Goal: Task Accomplishment & Management: Complete application form

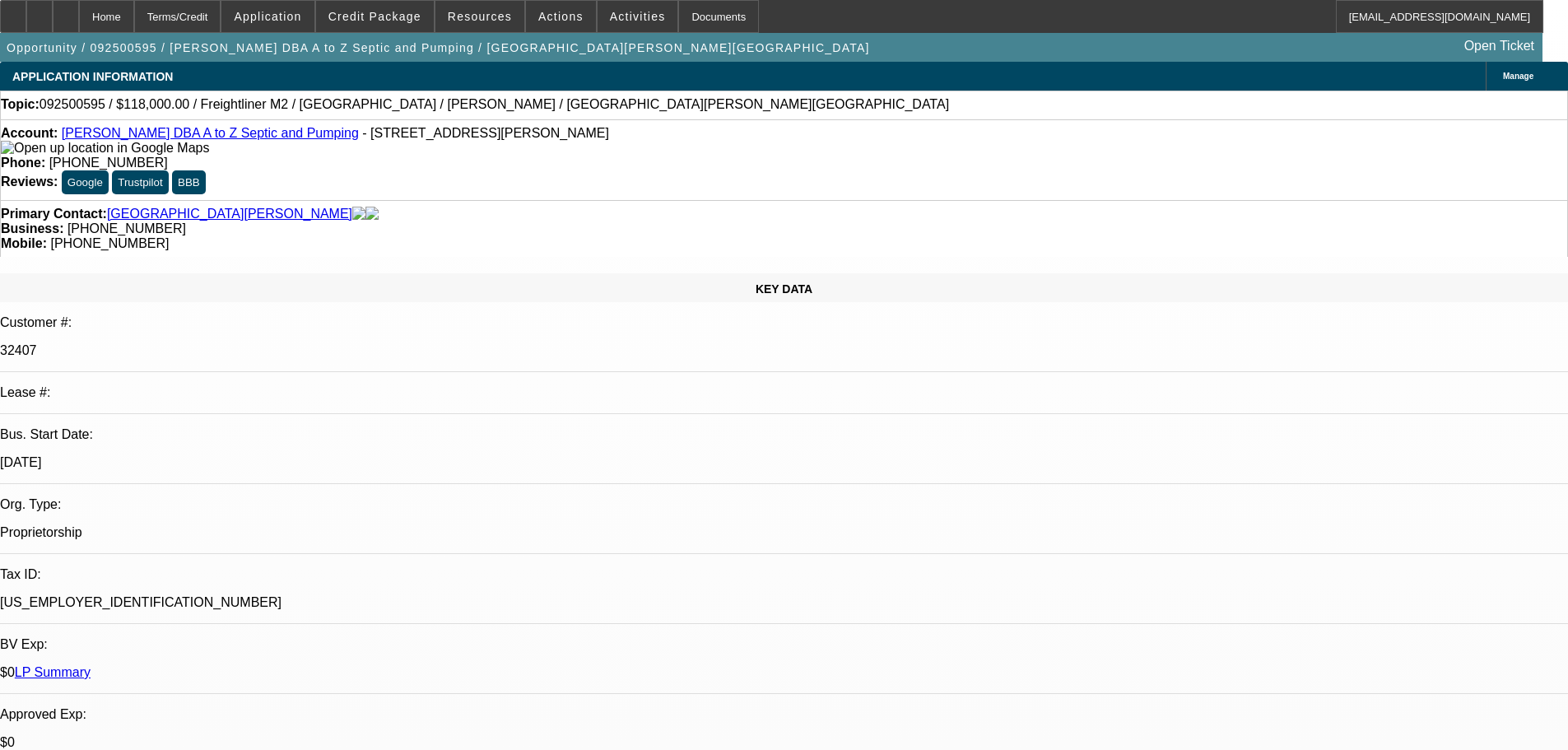
select select "0"
select select "2"
select select "0"
select select "6"
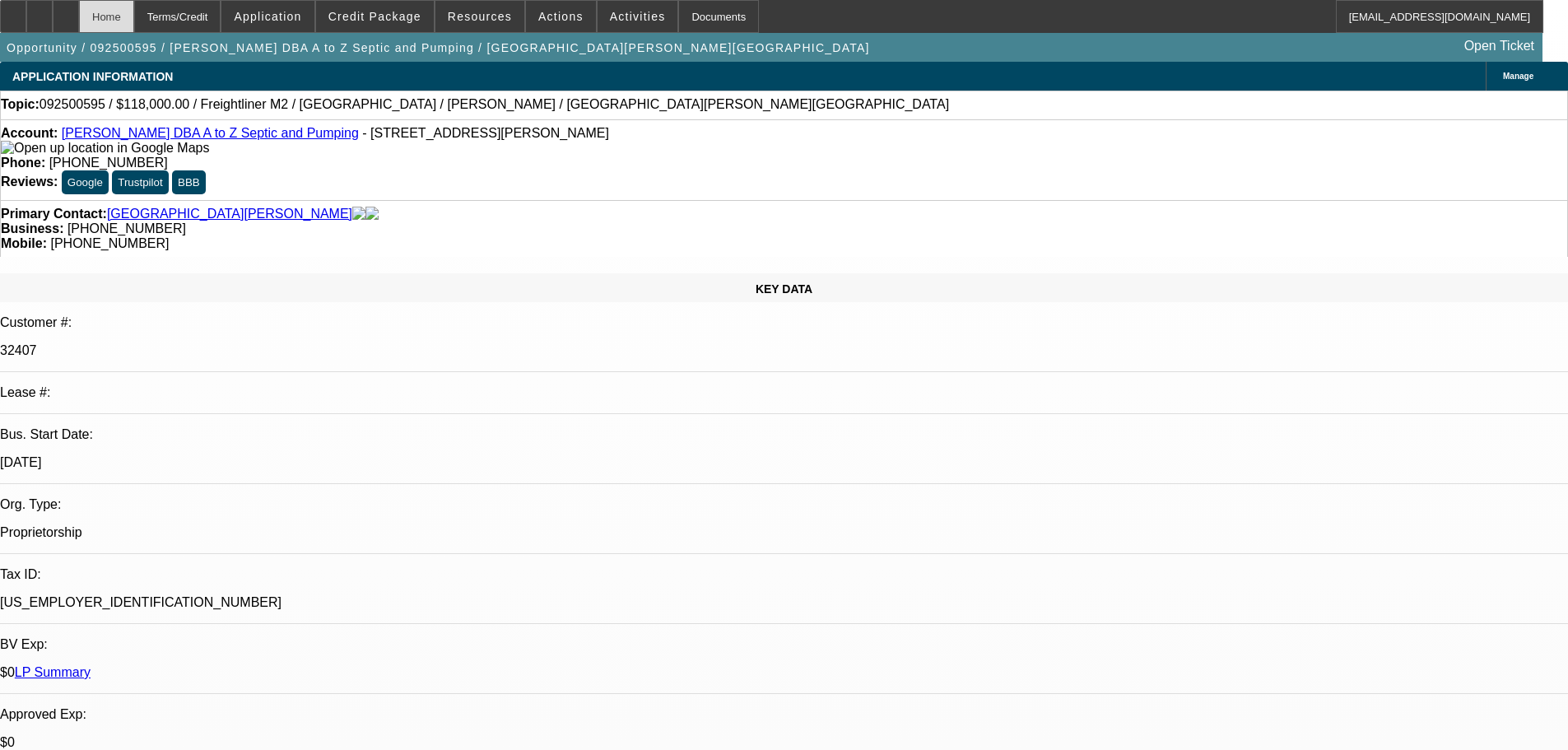
scroll to position [2443, 0]
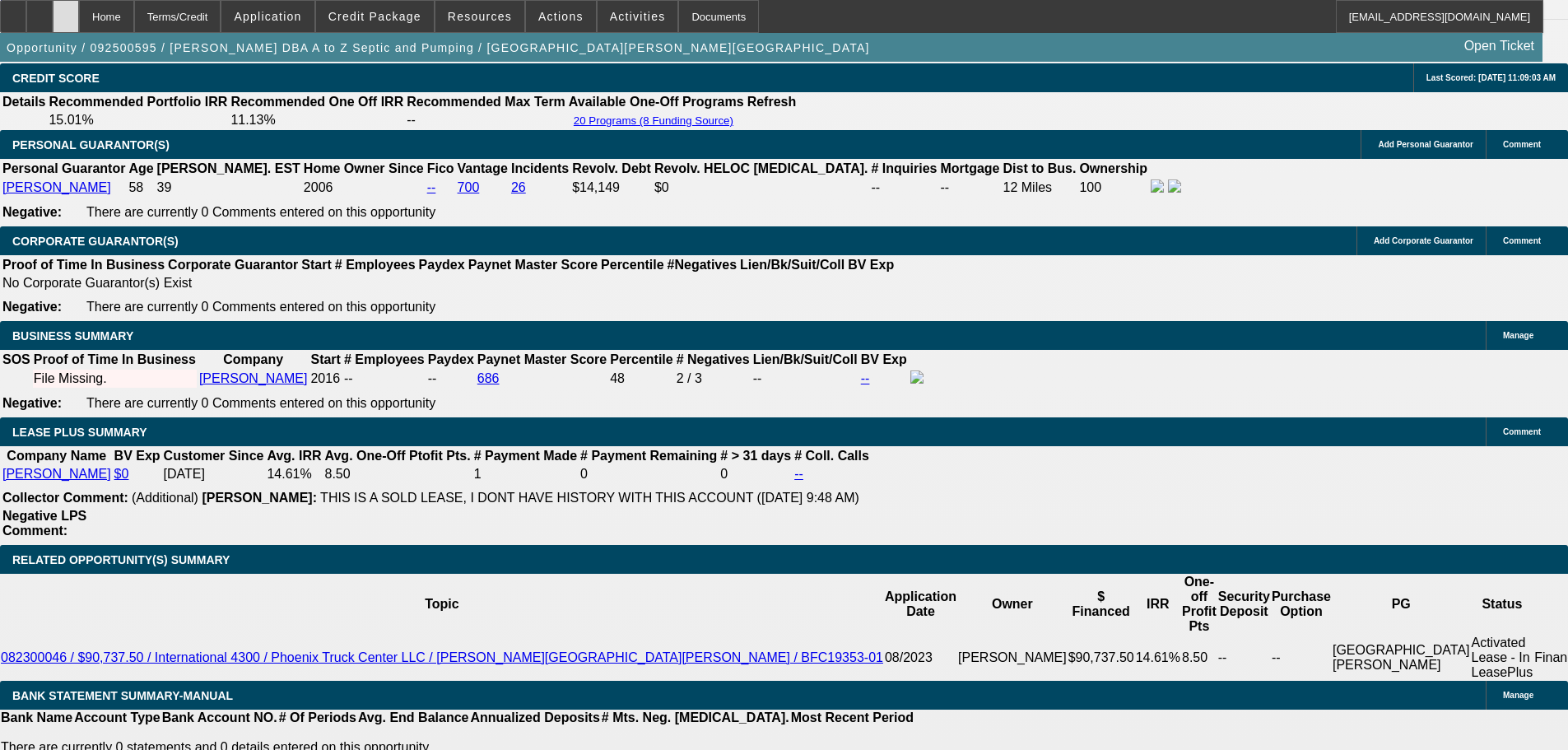
click at [79, 2] on div at bounding box center [66, 16] width 27 height 33
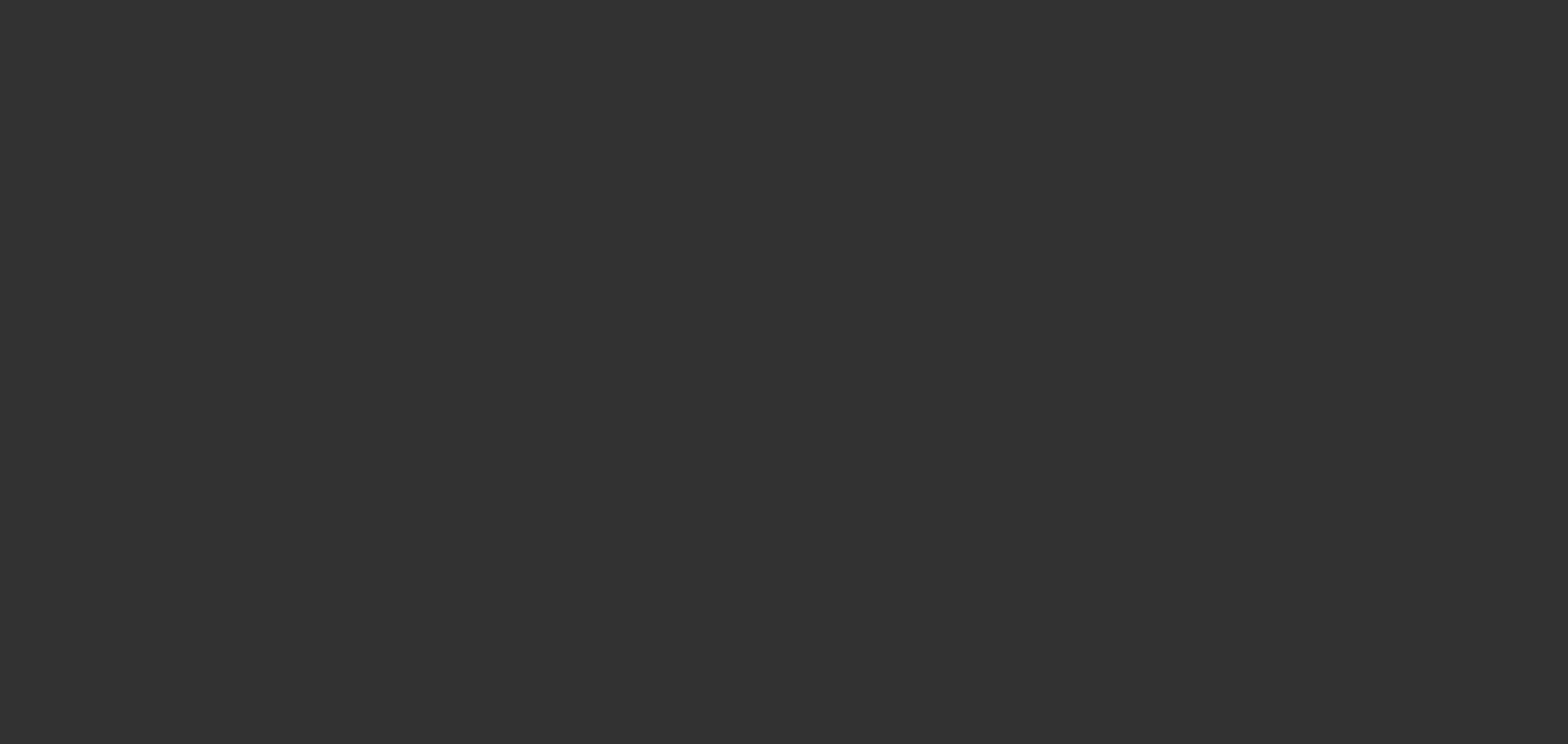
select select "0"
select select "2"
select select "0"
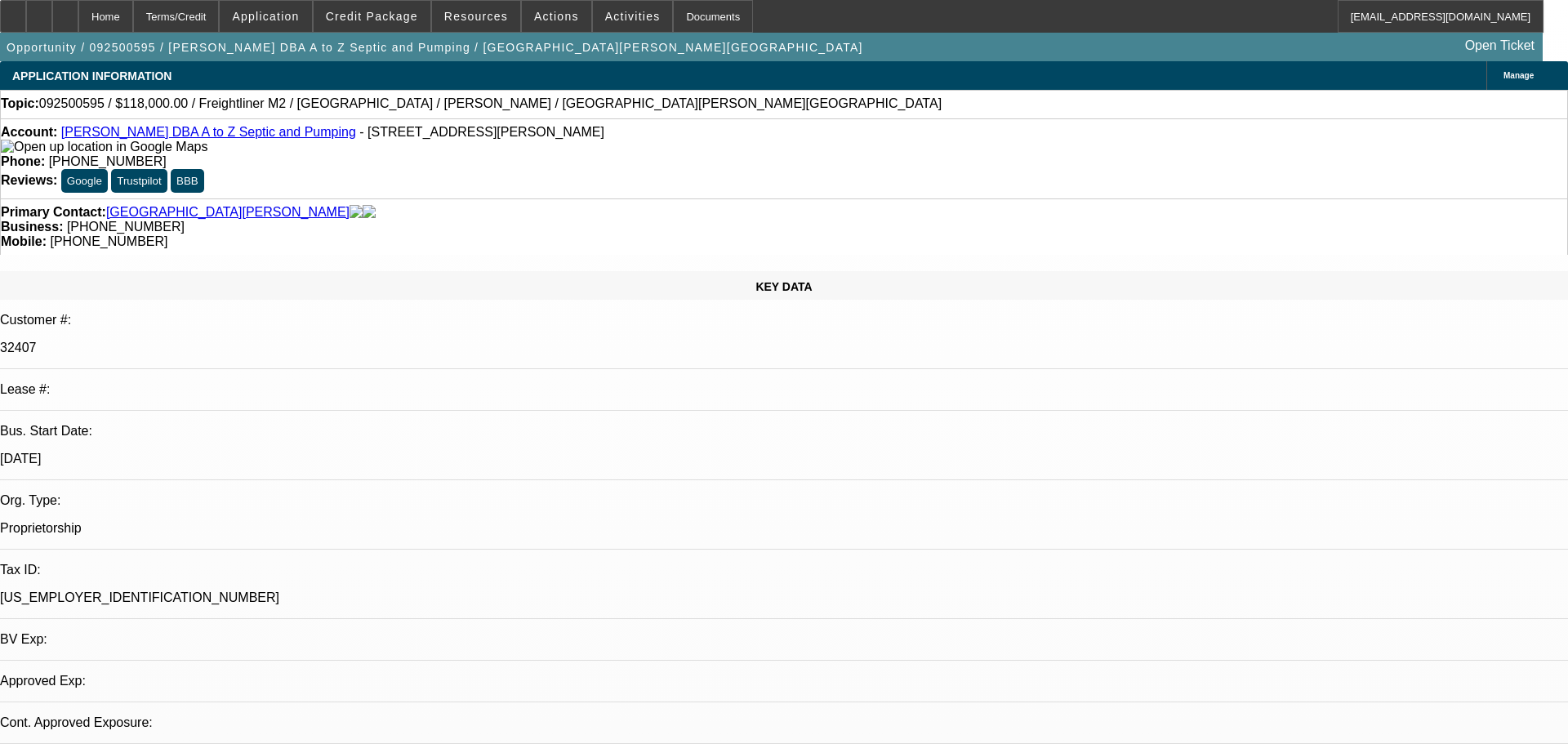
select select "1"
select select "2"
select select "6"
click at [65, 11] on icon at bounding box center [65, 11] width 0 height 0
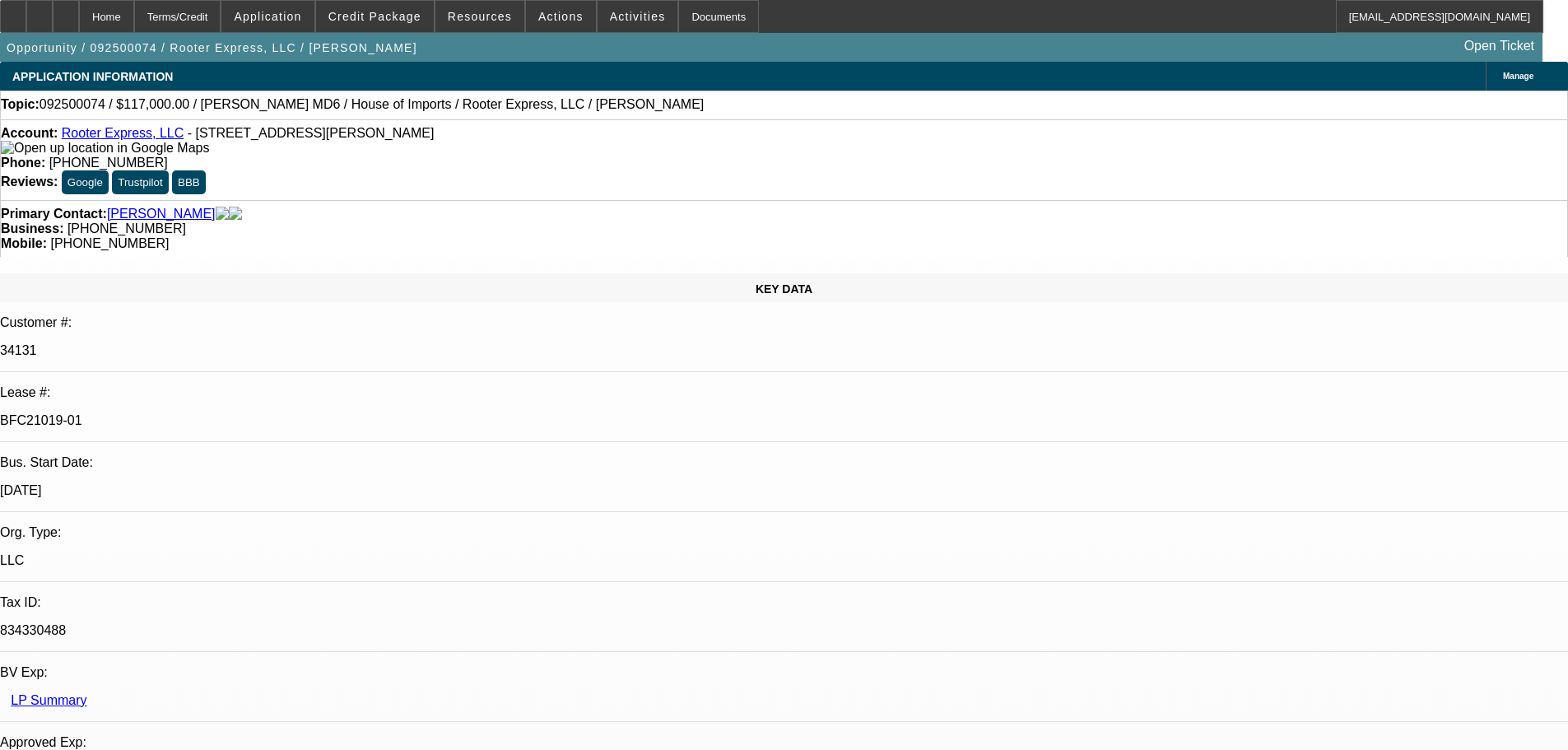
select select "0"
select select "2"
select select "0"
select select "6"
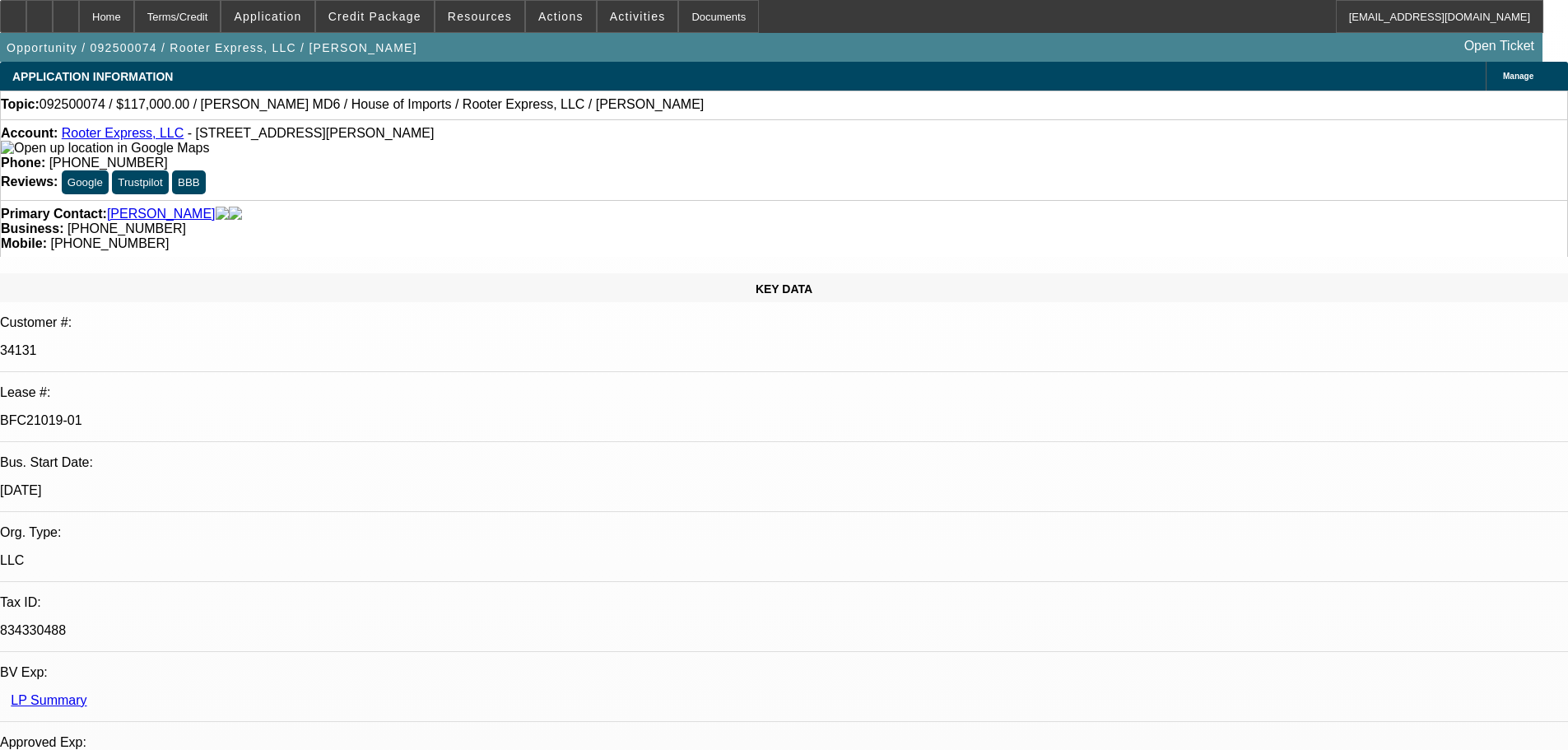
select select "0"
select select "2"
select select "0"
select select "6"
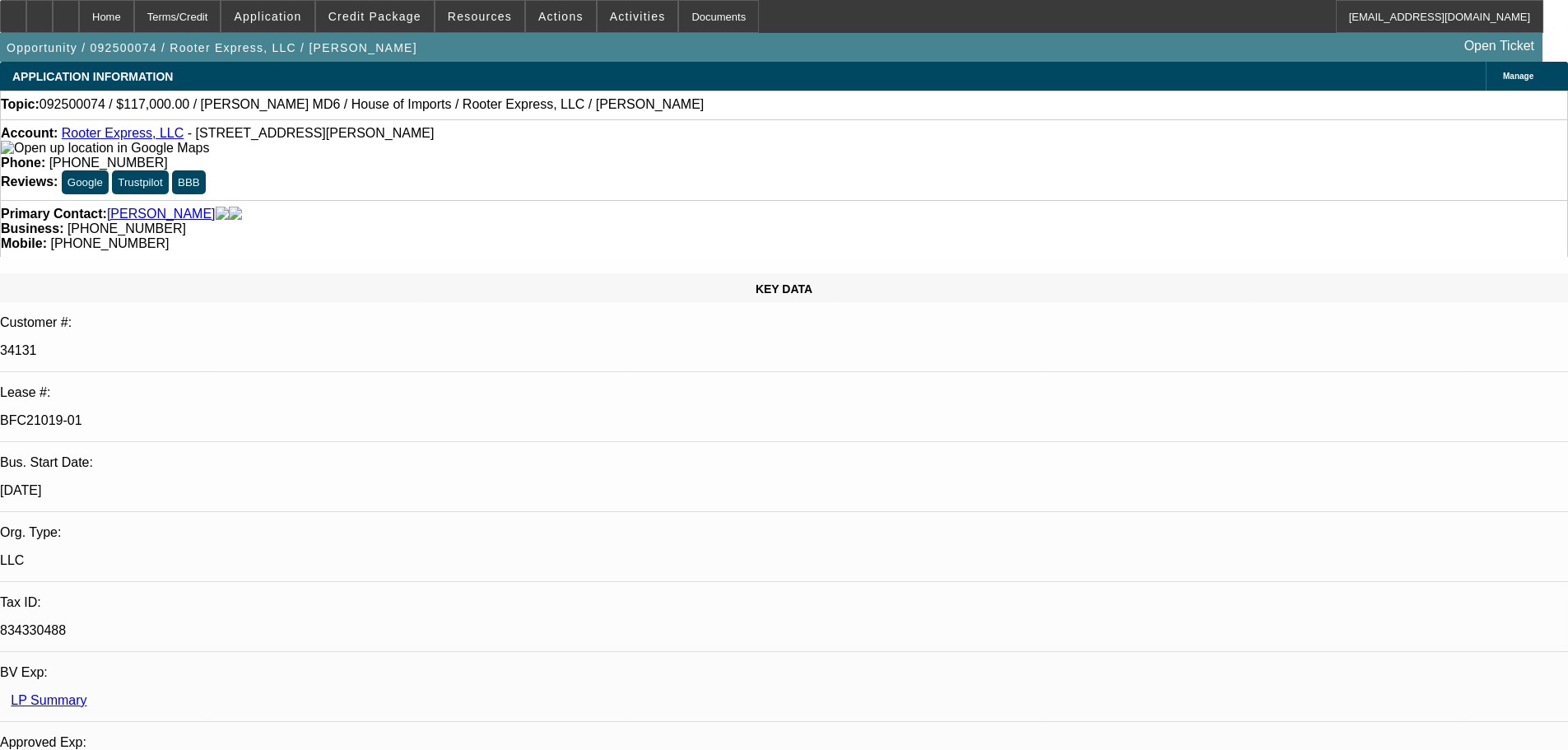
select select "0.1"
select select "0"
select select "2"
select select "0"
select select "6"
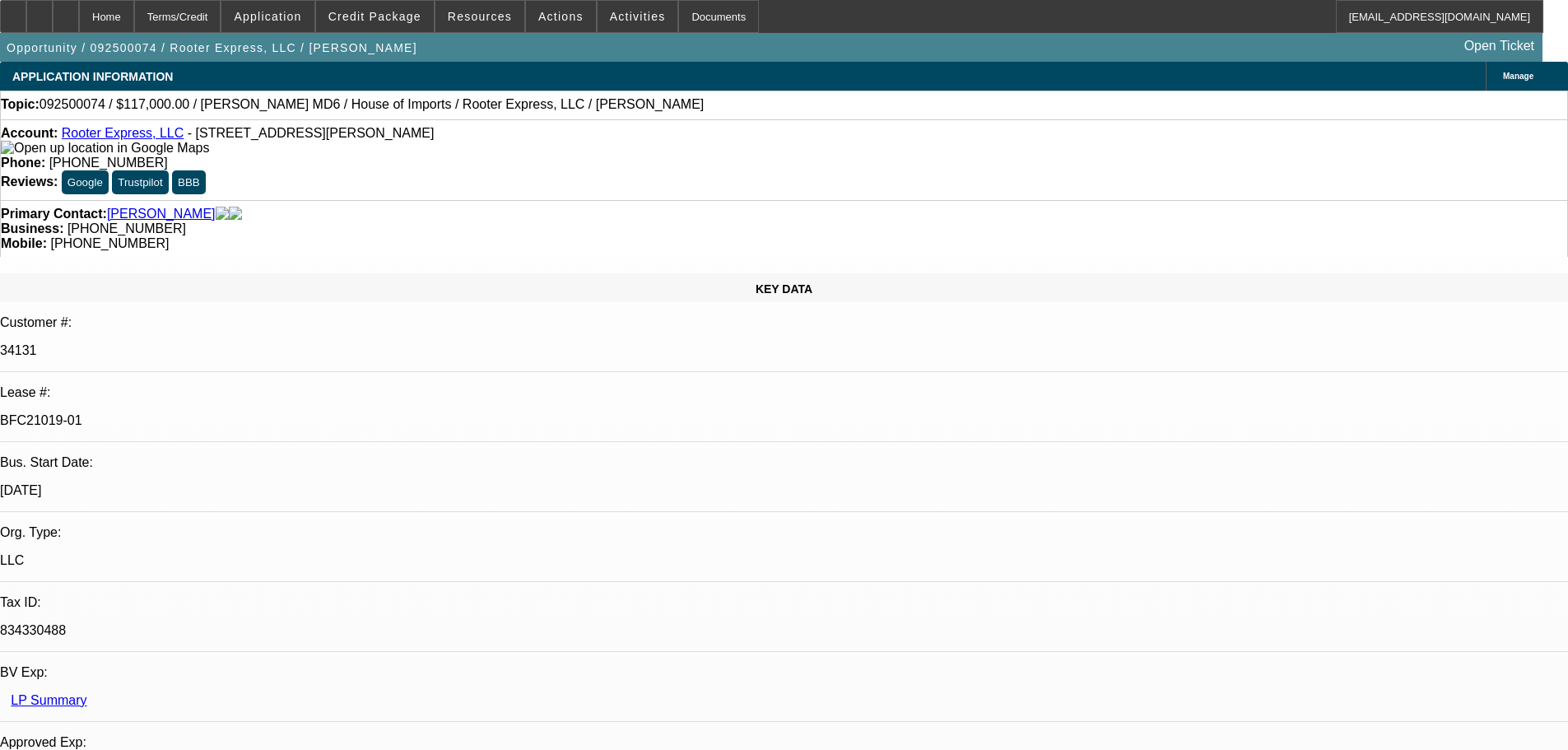
select select "0"
select select "3"
select select "0"
select select "6"
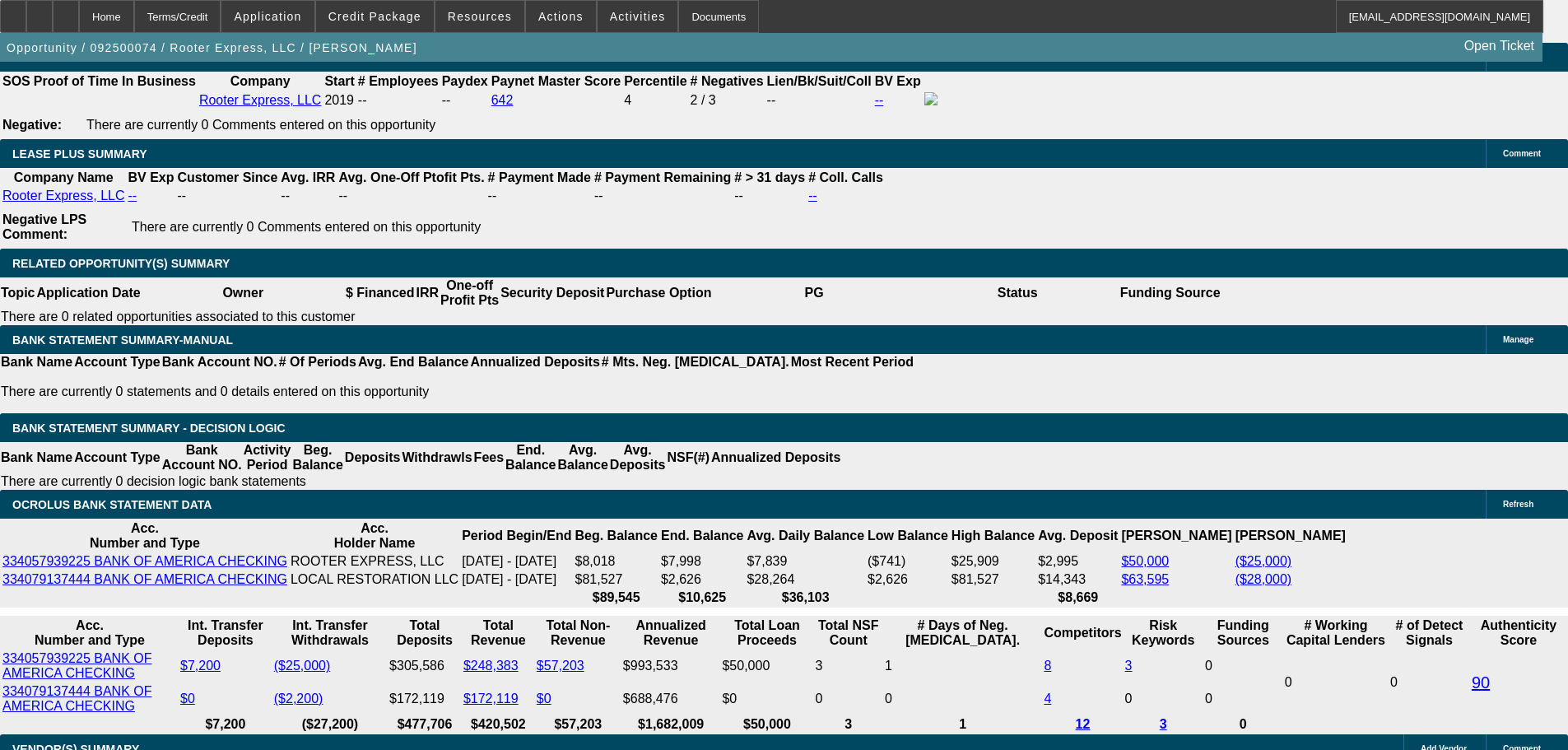
scroll to position [120, 0]
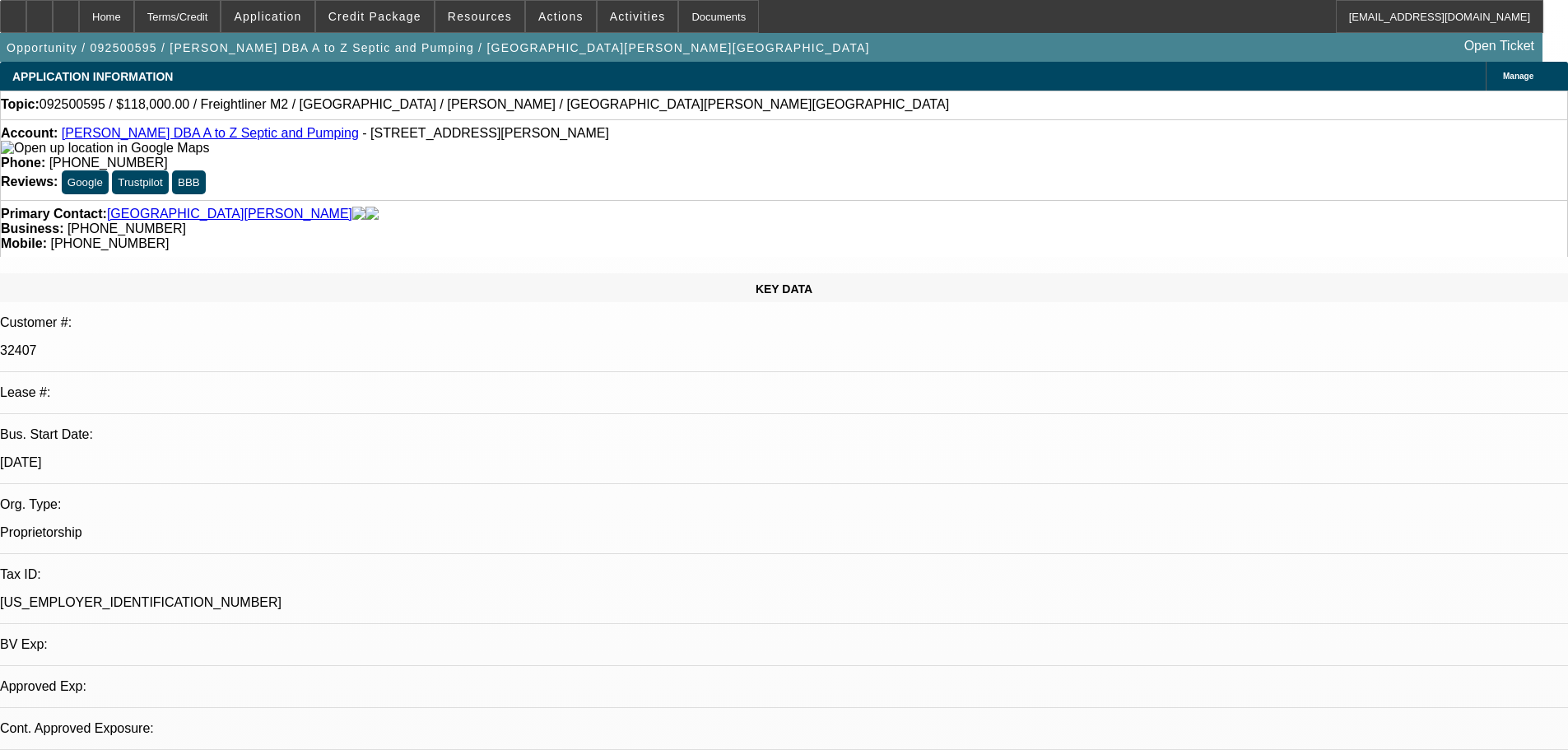
select select "0"
select select "2"
select select "0"
select select "6"
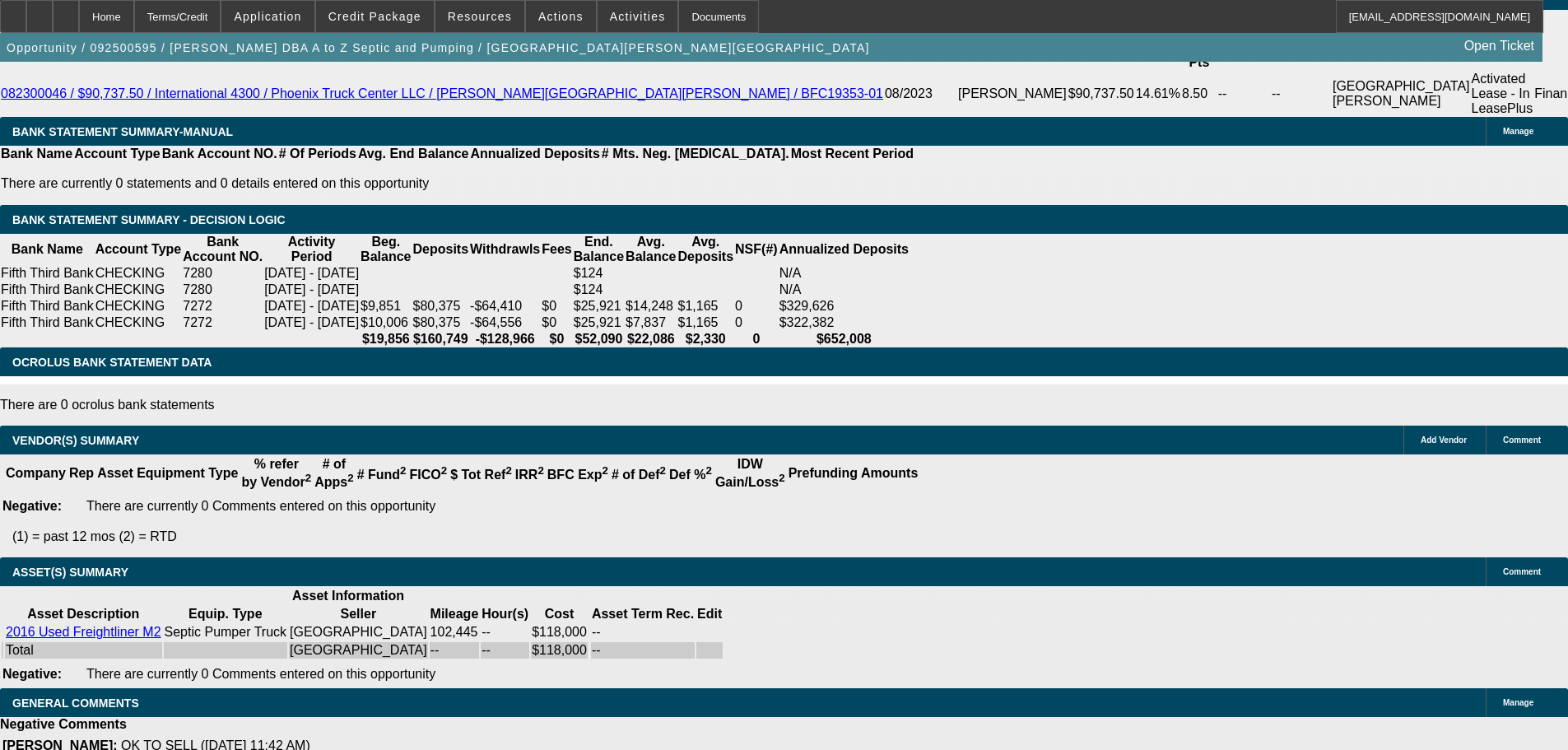
drag, startPoint x: 518, startPoint y: 452, endPoint x: 529, endPoint y: 621, distance: 169.4
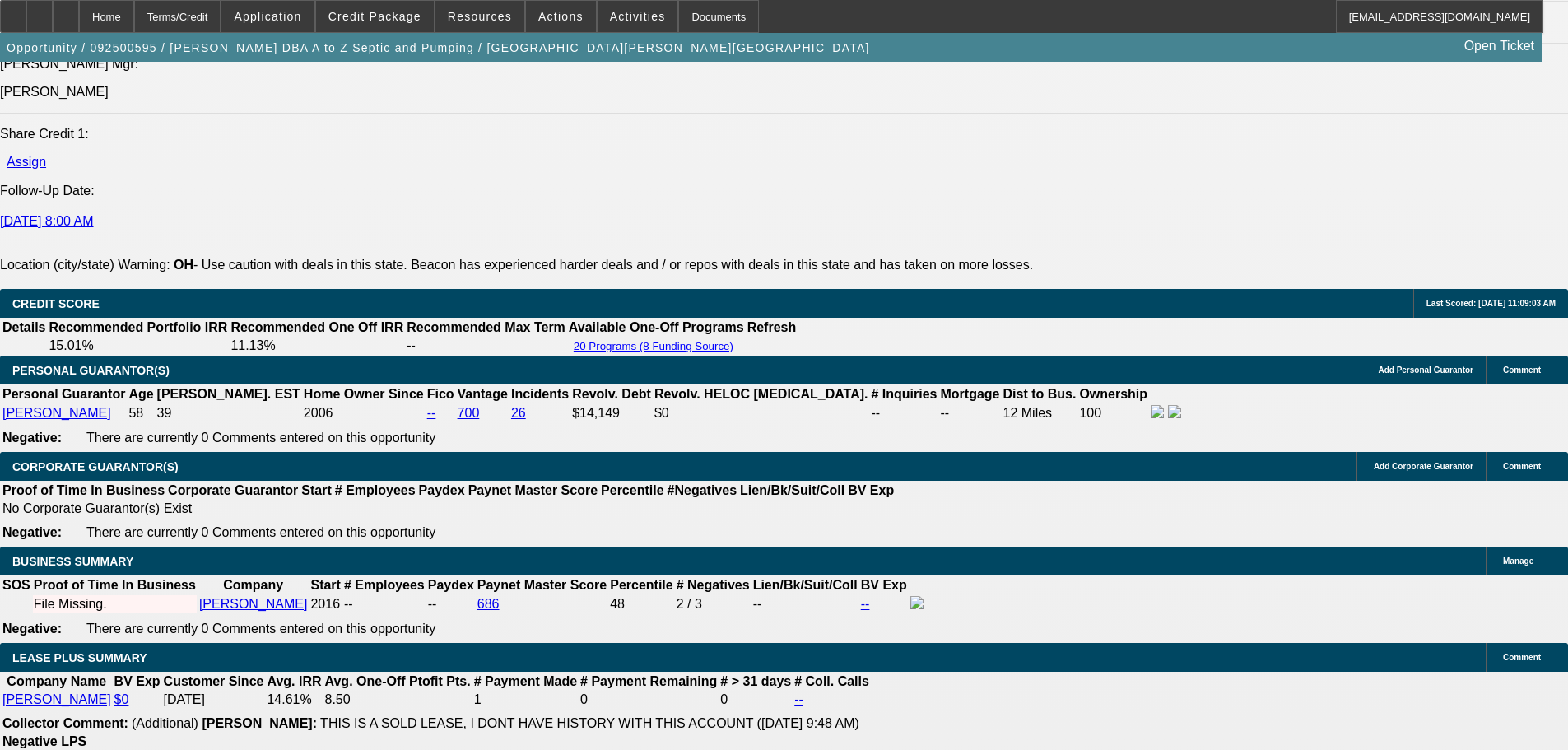
drag, startPoint x: 548, startPoint y: 606, endPoint x: 568, endPoint y: 388, distance: 218.9
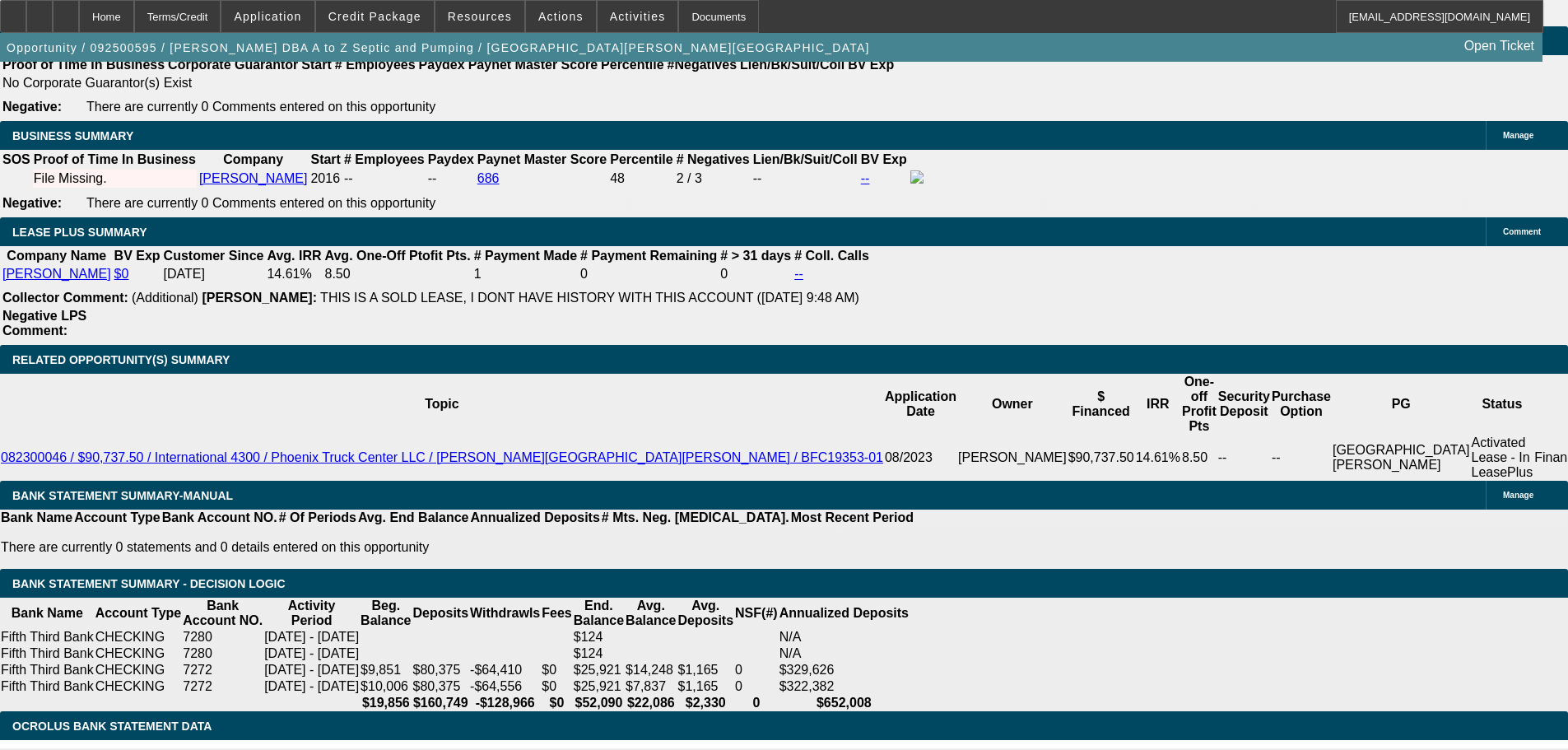
drag, startPoint x: 612, startPoint y: 425, endPoint x: 604, endPoint y: 551, distance: 126.3
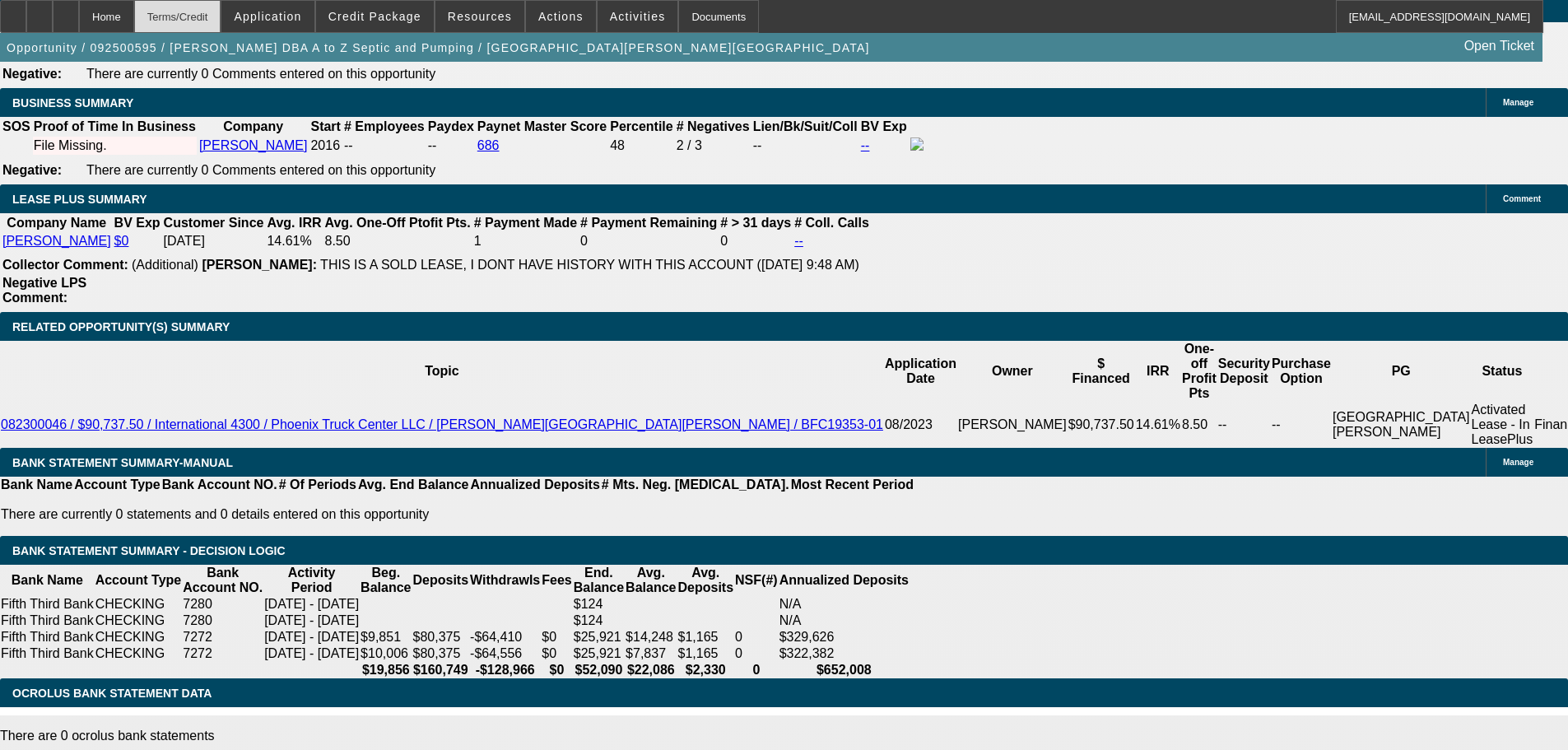
scroll to position [2770, 0]
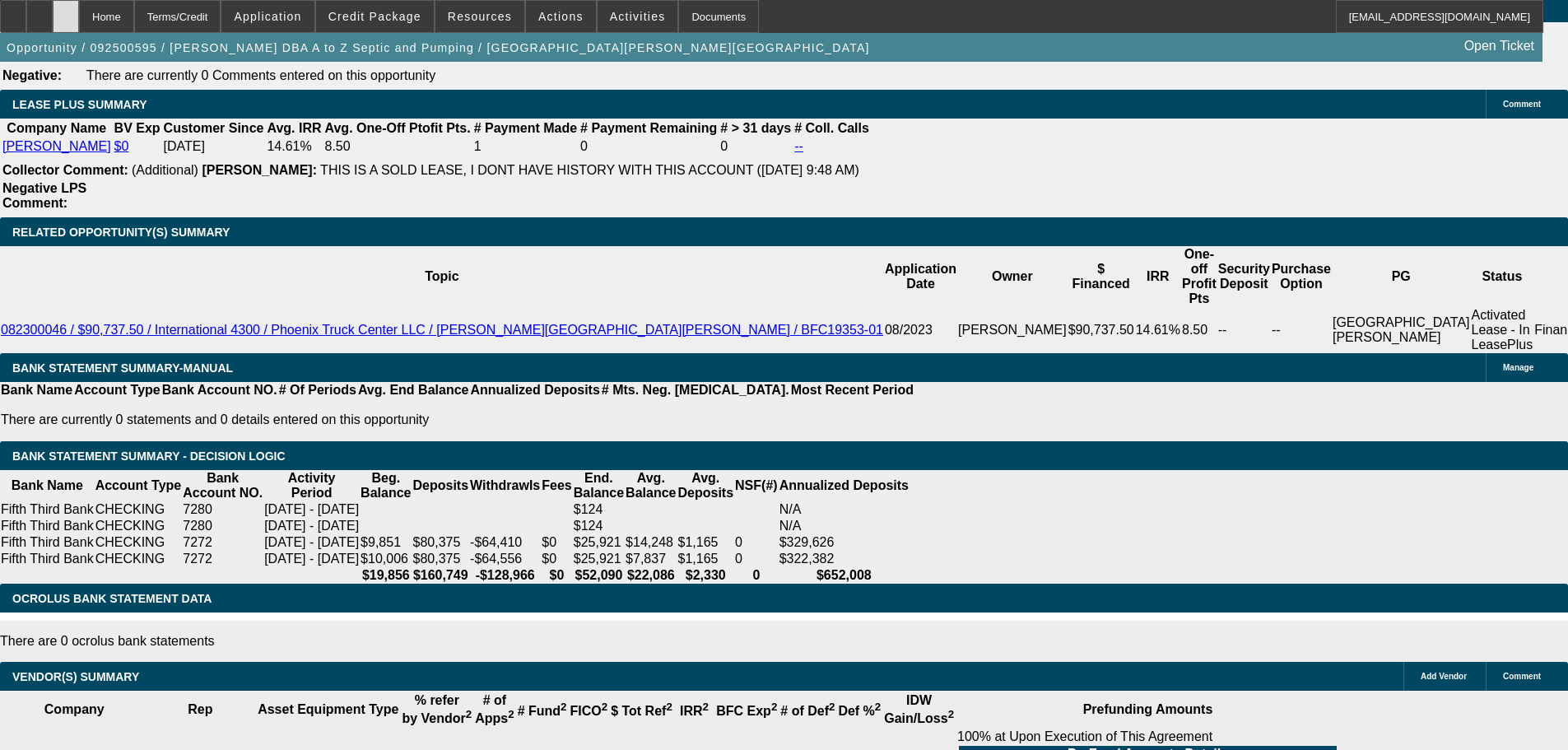
click at [79, 16] on div at bounding box center [66, 16] width 27 height 33
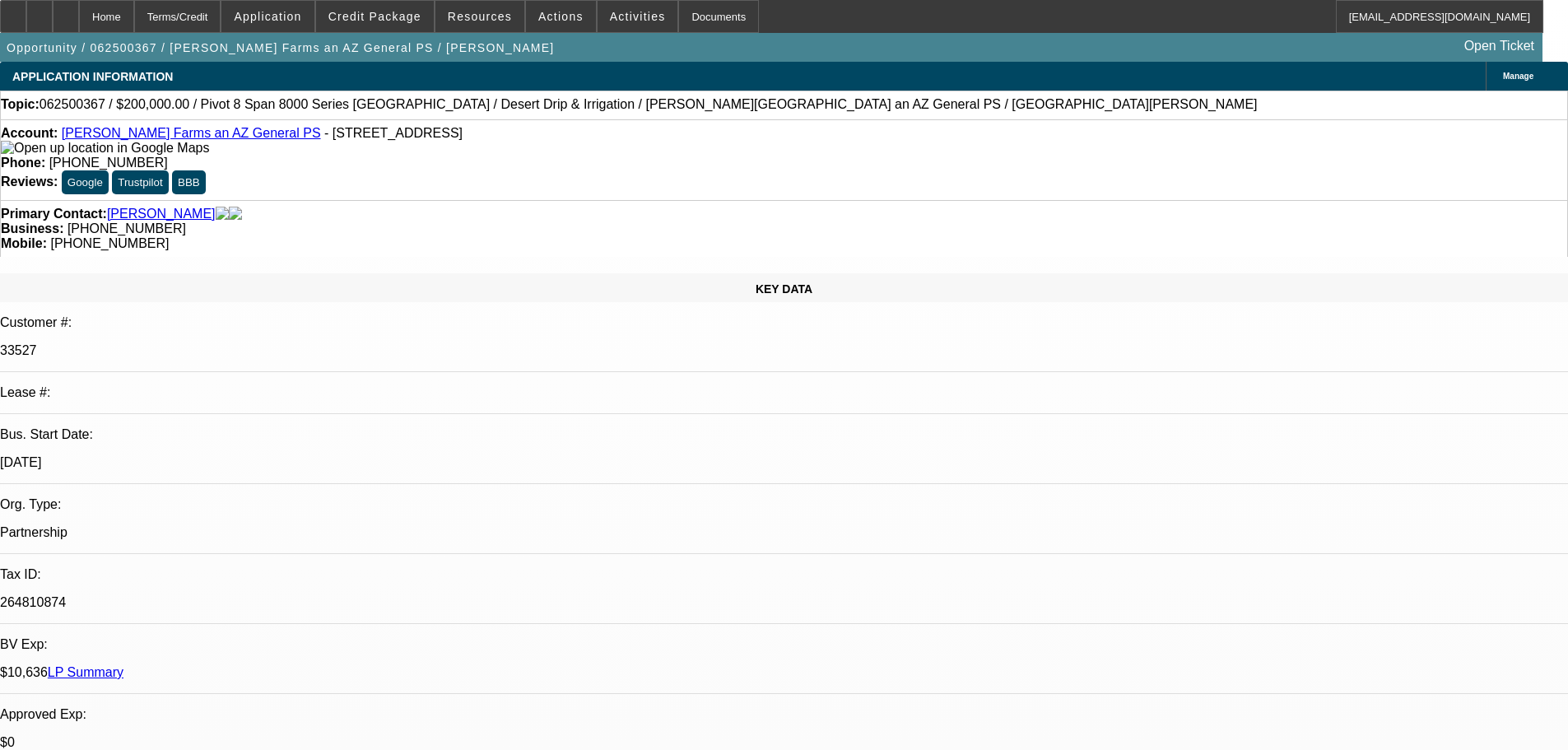
select select "0"
select select "2"
select select "0.1"
select select "4"
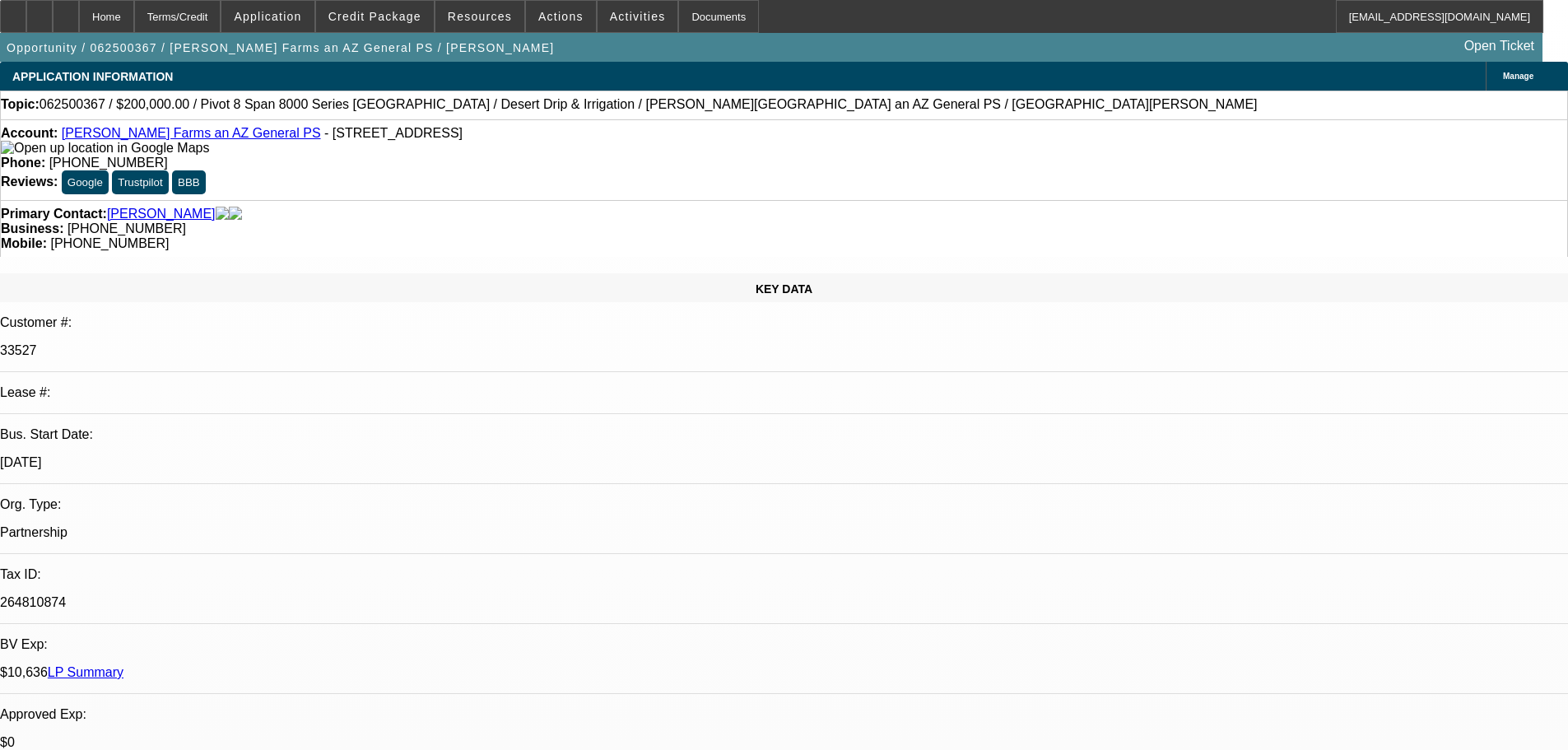
select select "0.1"
select select "0"
select select "6"
select select "0"
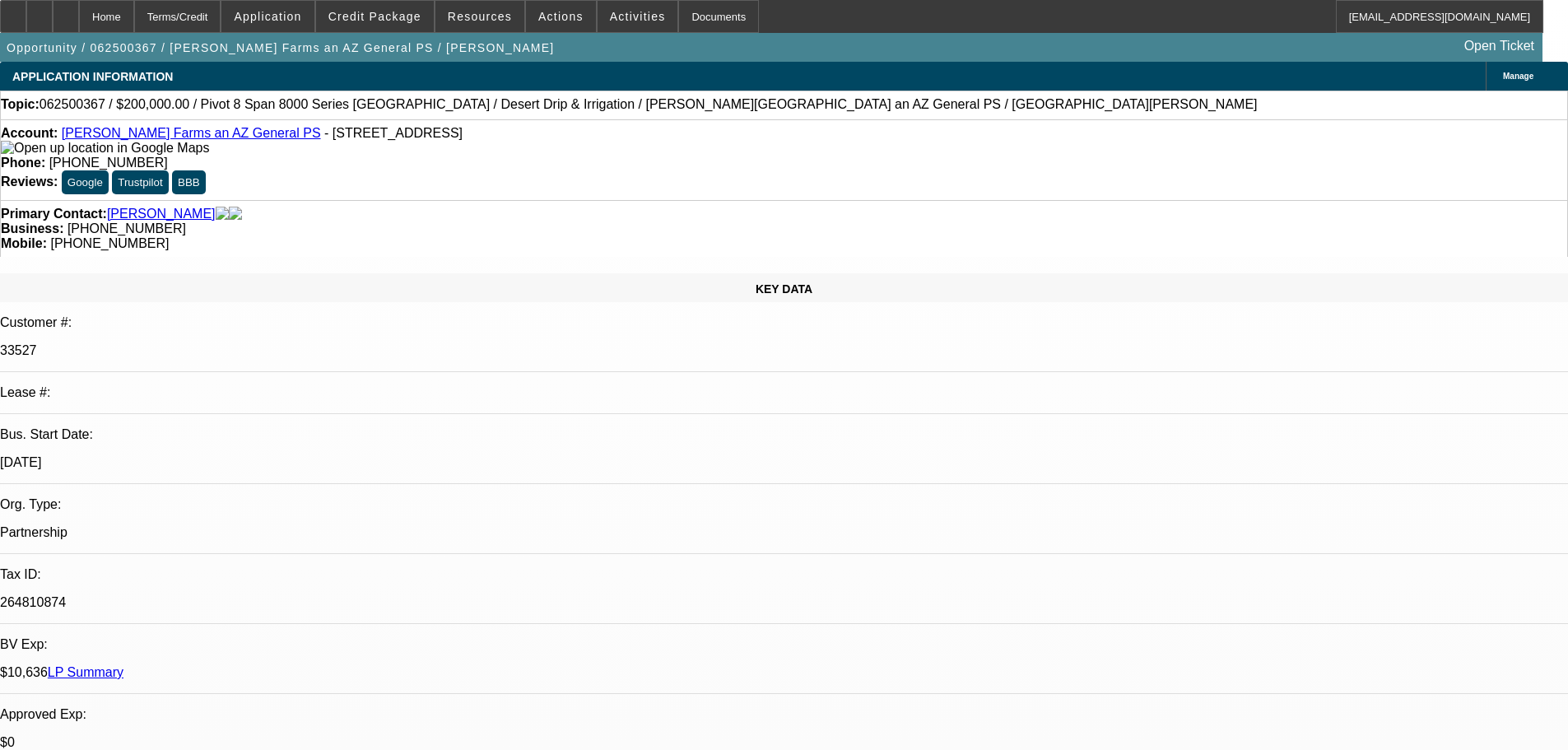
select select "0"
select select "0.1"
select select "4"
select select "0"
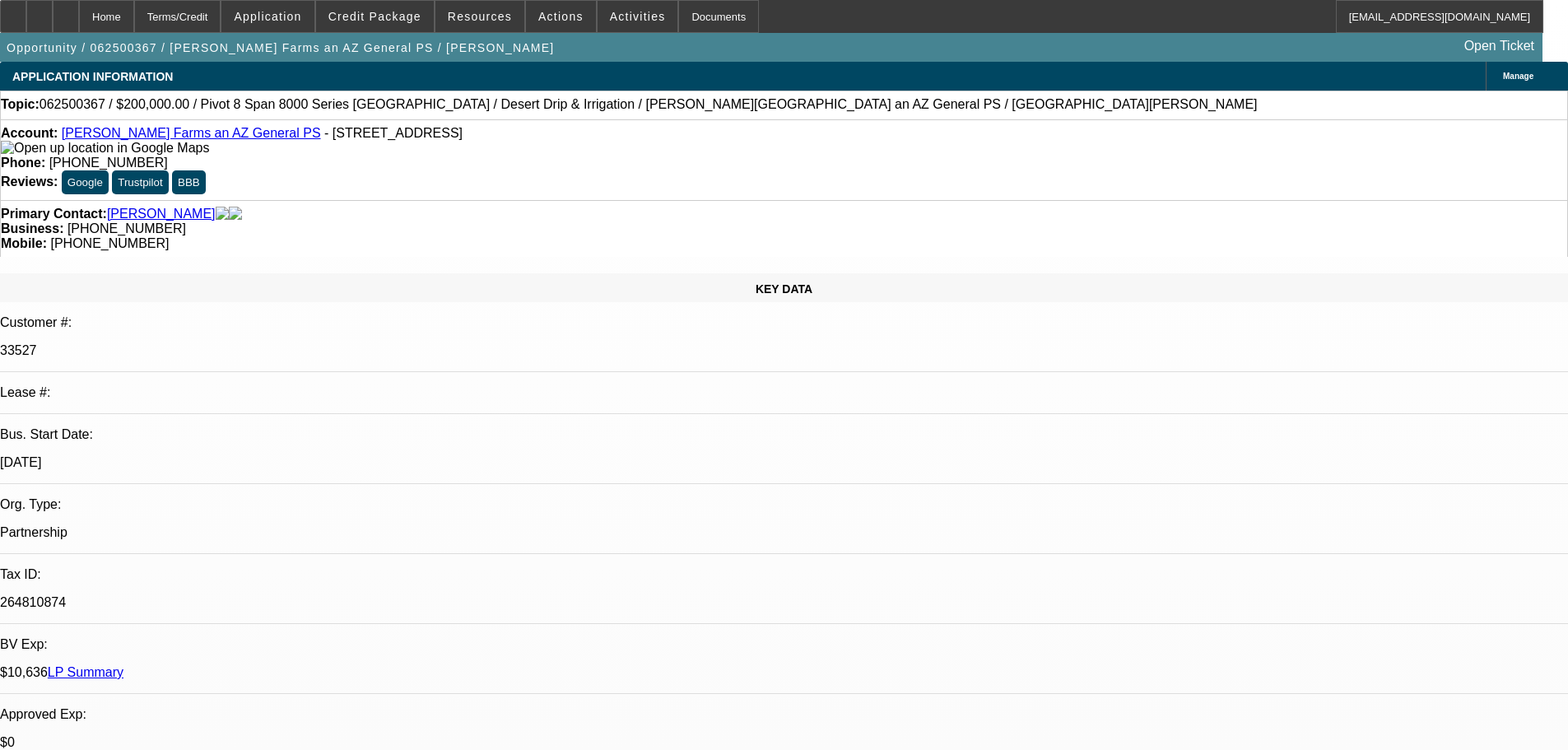
select select "0.1"
select select "4"
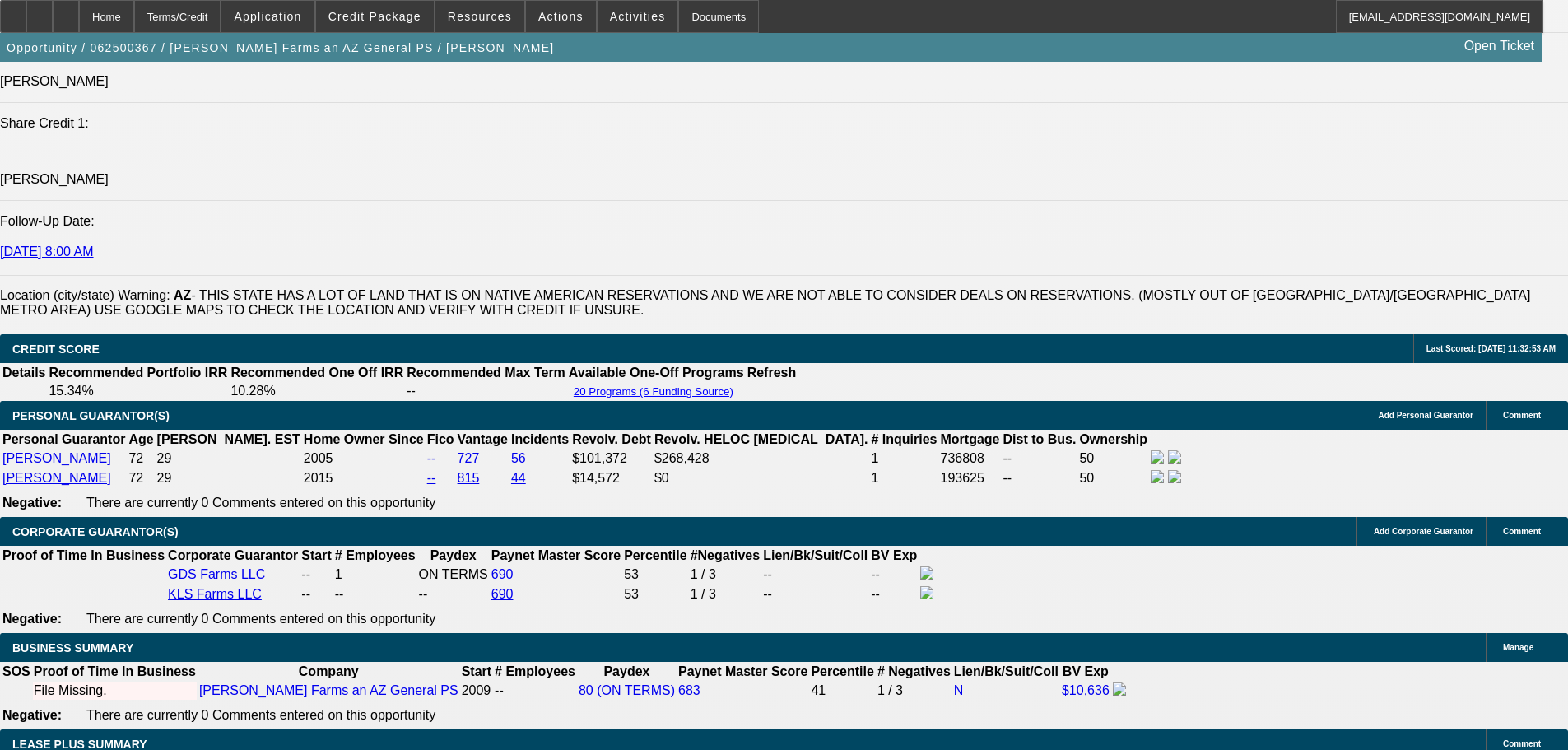
drag, startPoint x: 692, startPoint y: 376, endPoint x: 687, endPoint y: 584, distance: 208.1
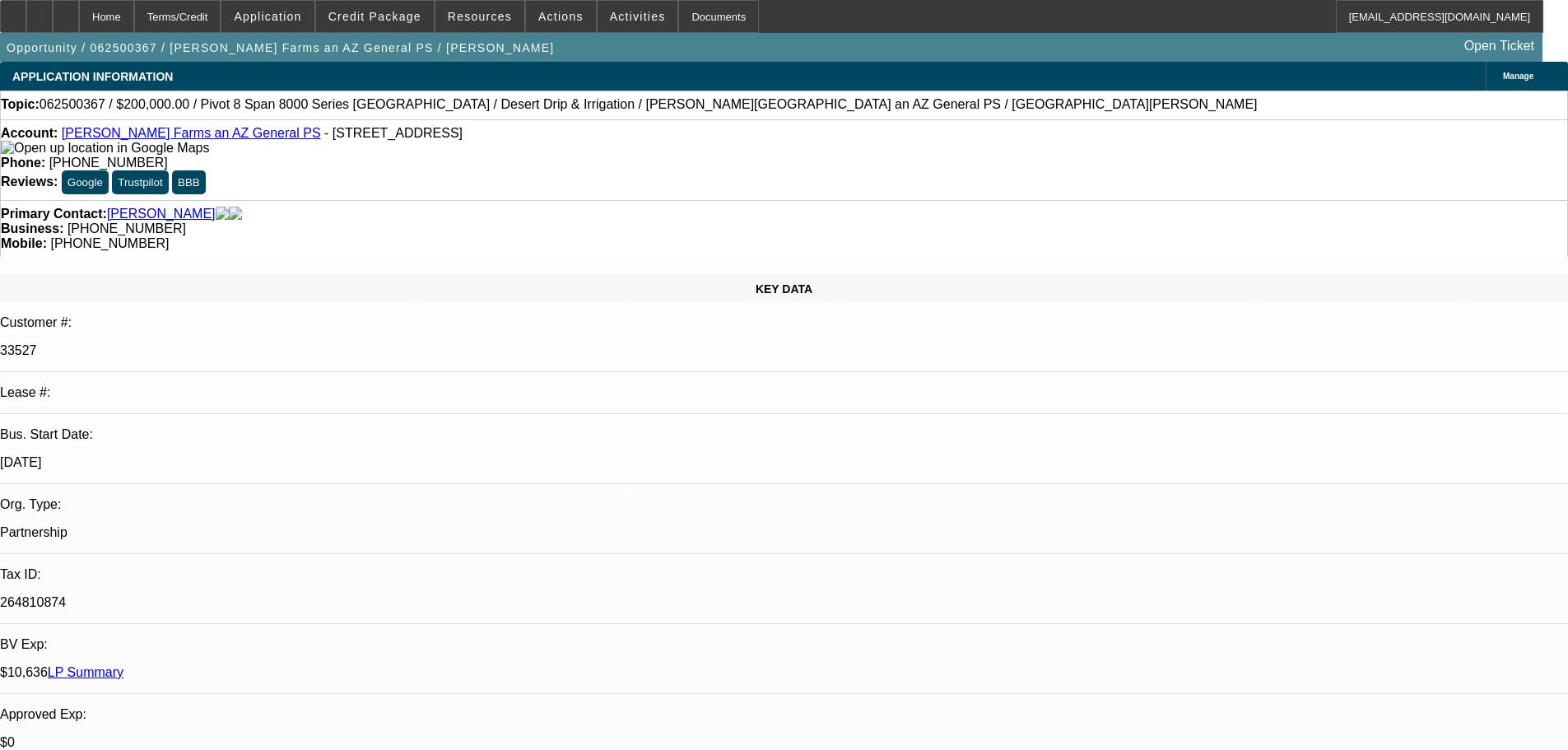
drag, startPoint x: 561, startPoint y: 586, endPoint x: 528, endPoint y: 316, distance: 272.0
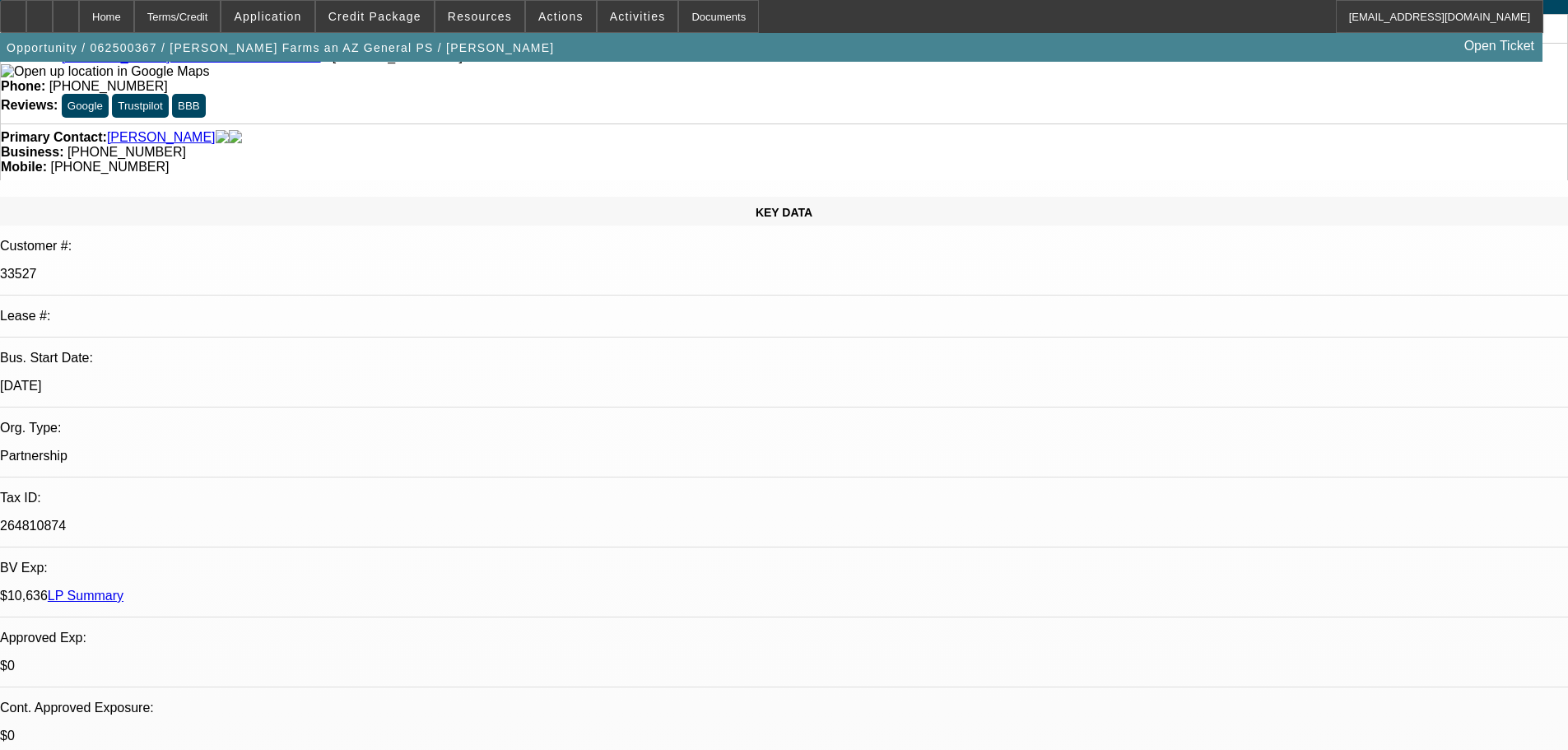
drag, startPoint x: 297, startPoint y: 413, endPoint x: 312, endPoint y: 514, distance: 102.1
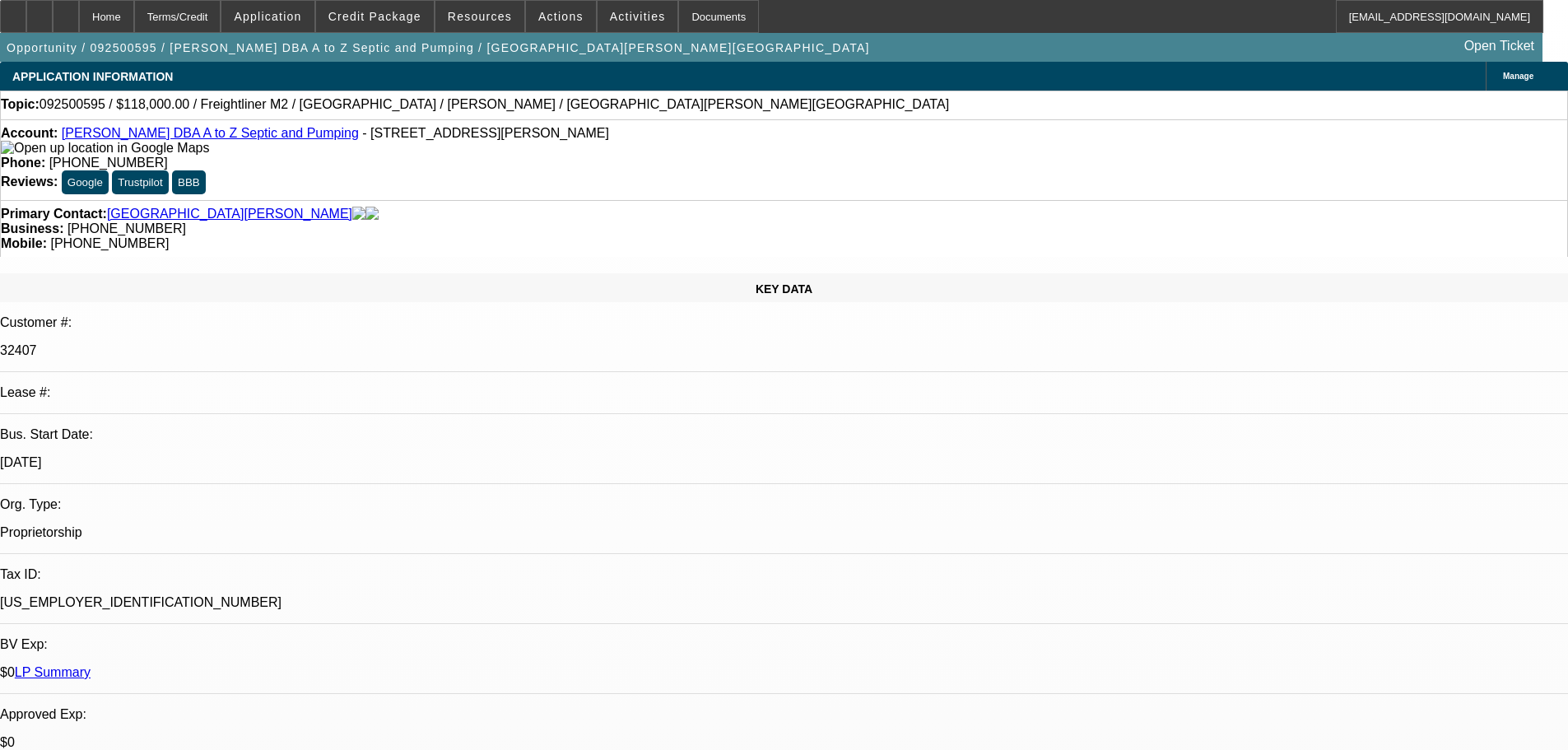
select select "0"
select select "2"
select select "0"
select select "6"
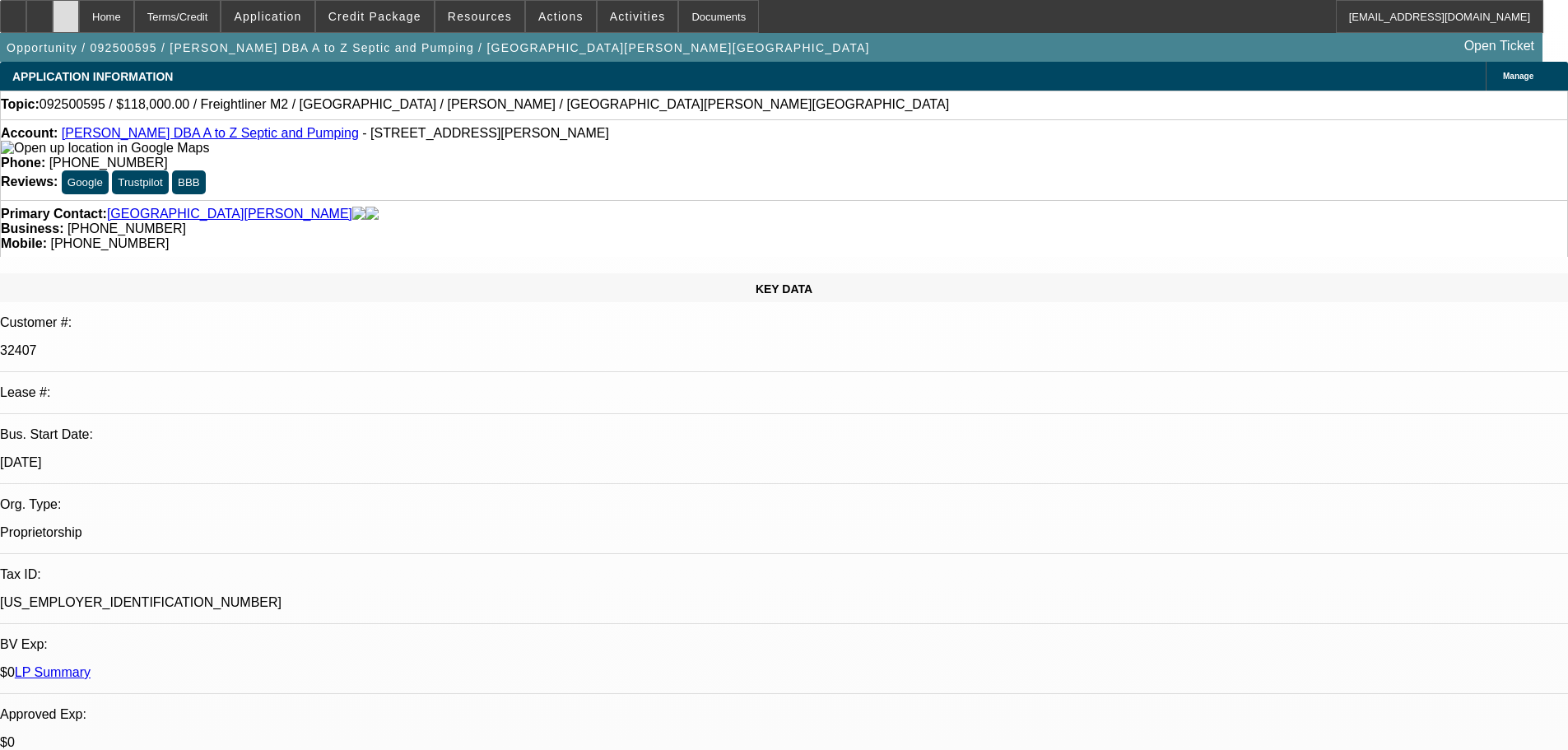
click at [79, 19] on div at bounding box center [66, 16] width 27 height 33
select select "0"
select select "2"
select select "0"
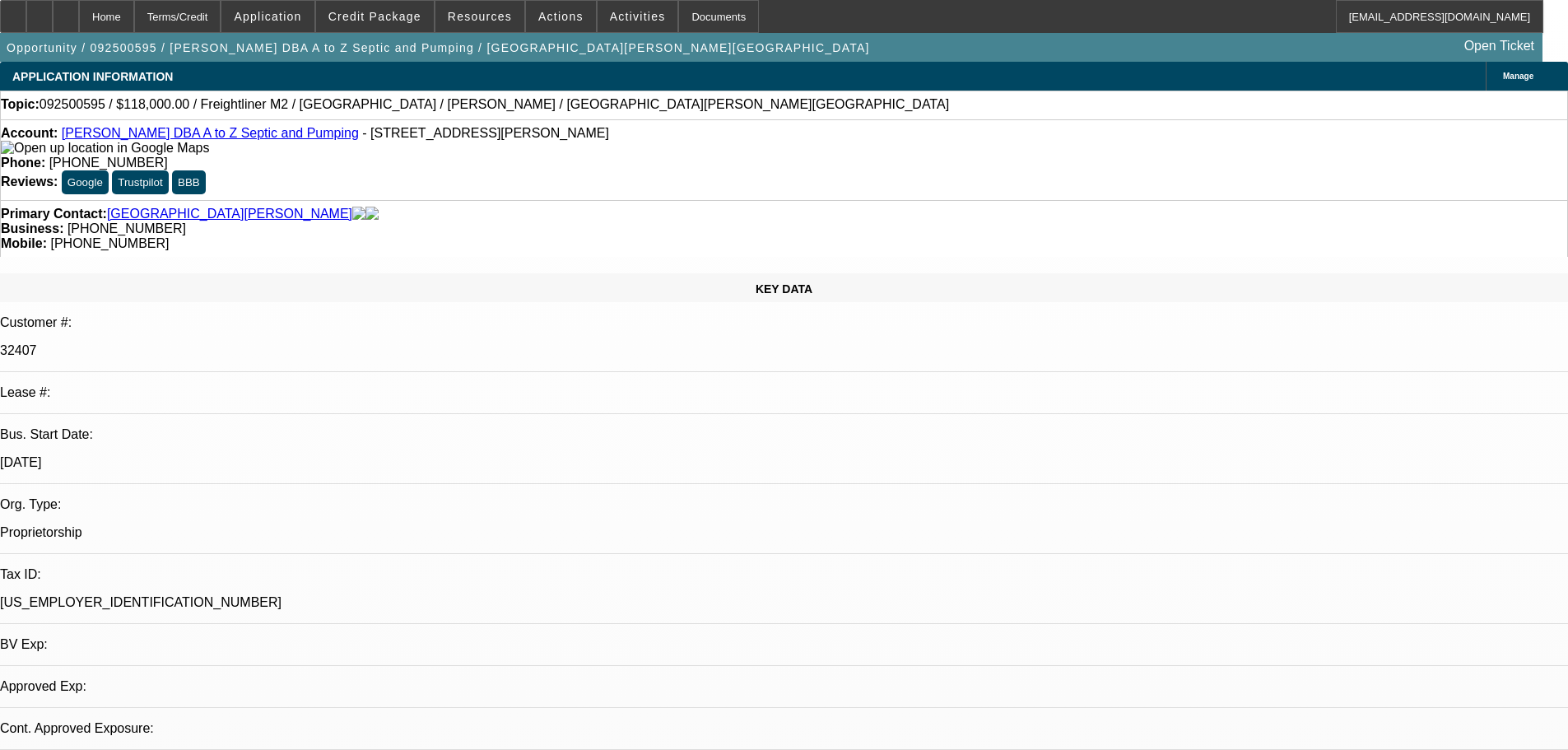
select select "6"
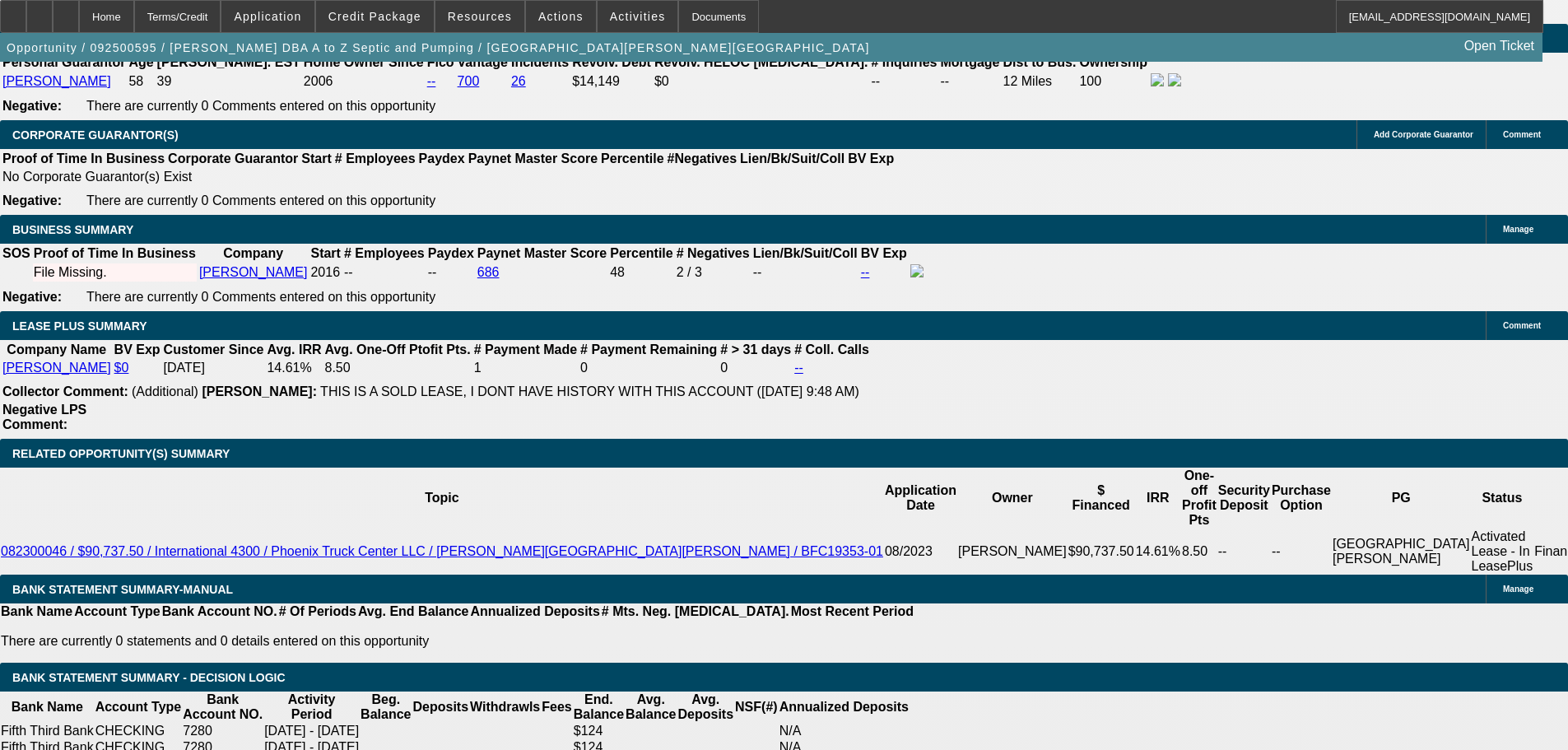
drag, startPoint x: 588, startPoint y: 516, endPoint x: 557, endPoint y: 214, distance: 303.6
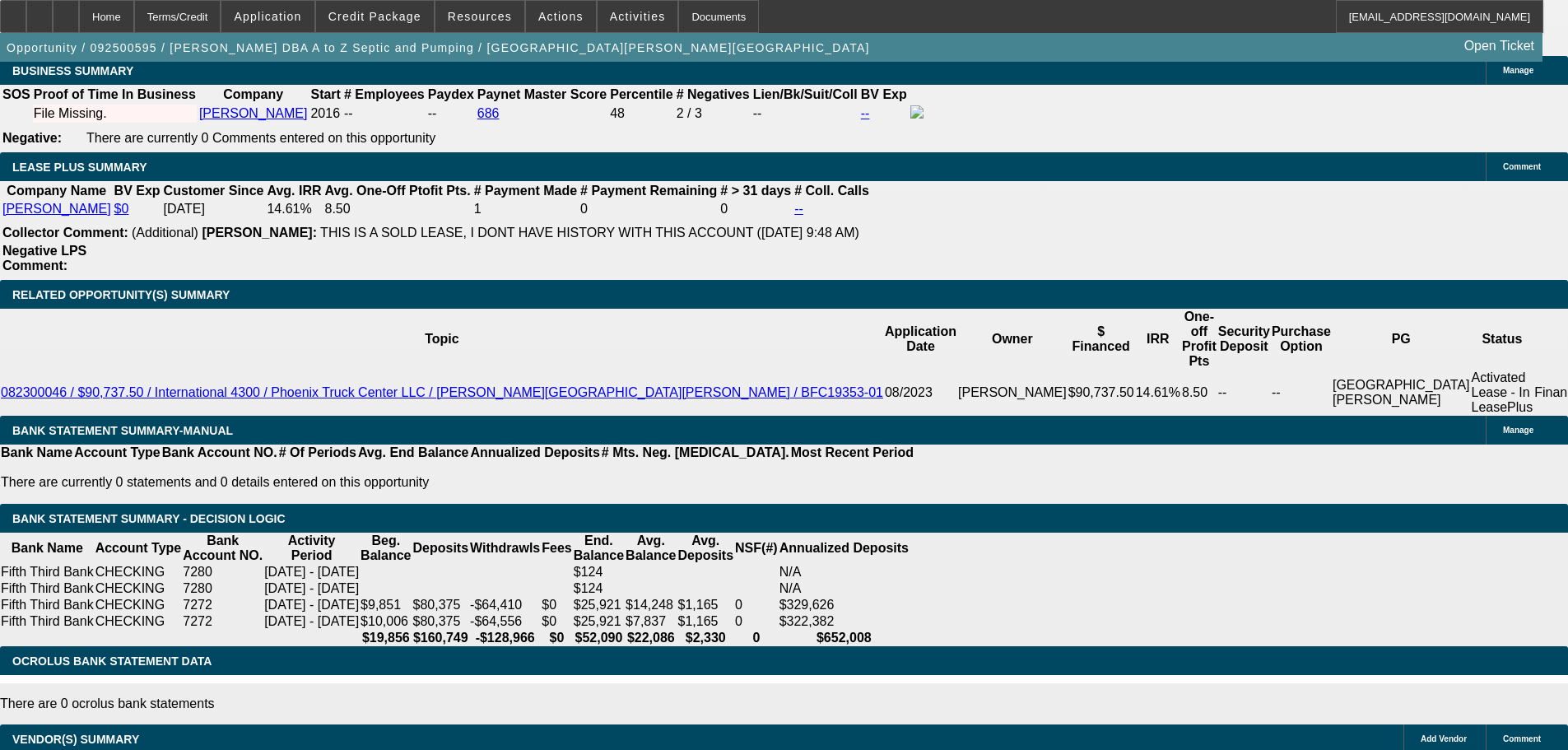
drag, startPoint x: 632, startPoint y: 387, endPoint x: 693, endPoint y: 520, distance: 146.3
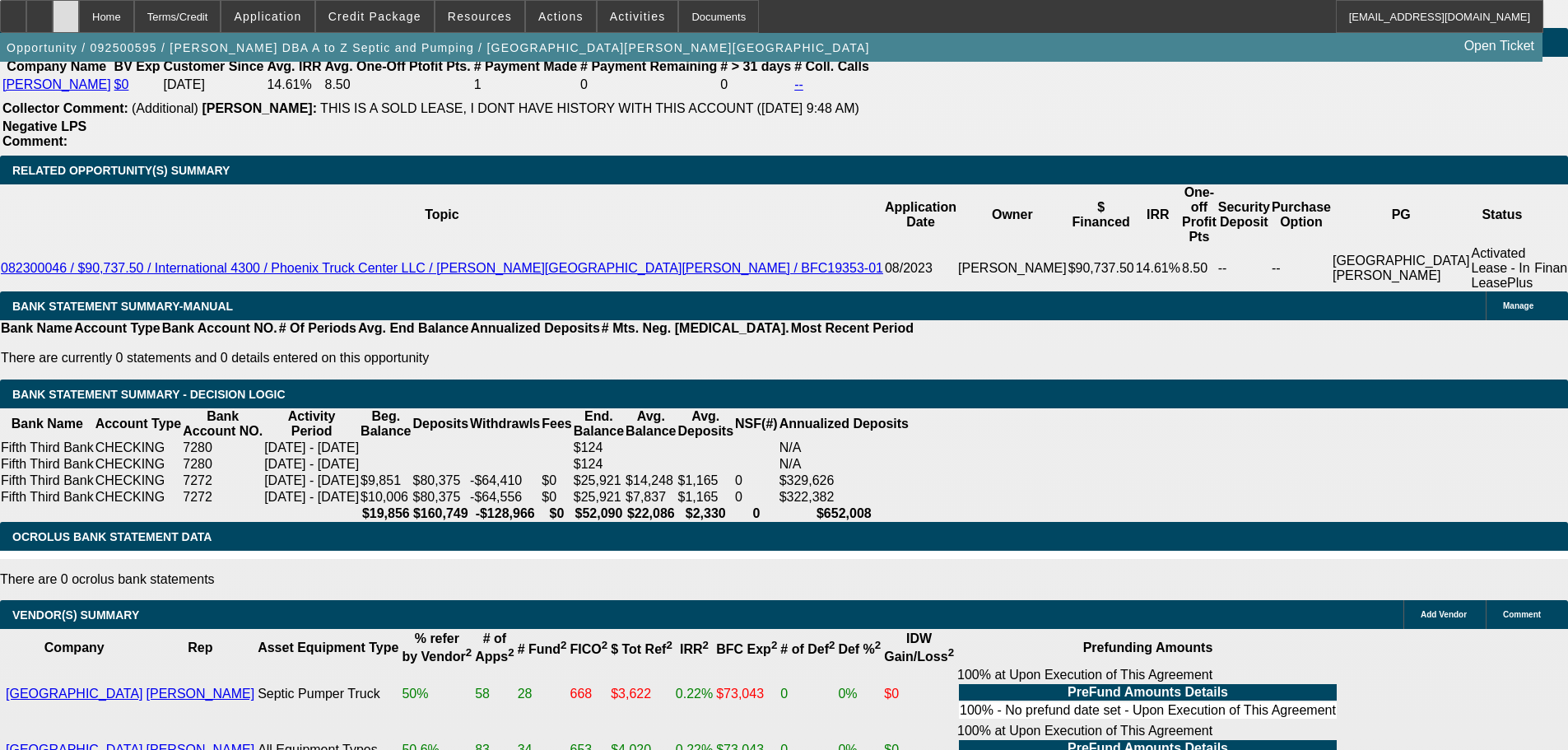
click at [79, 5] on div at bounding box center [66, 16] width 27 height 33
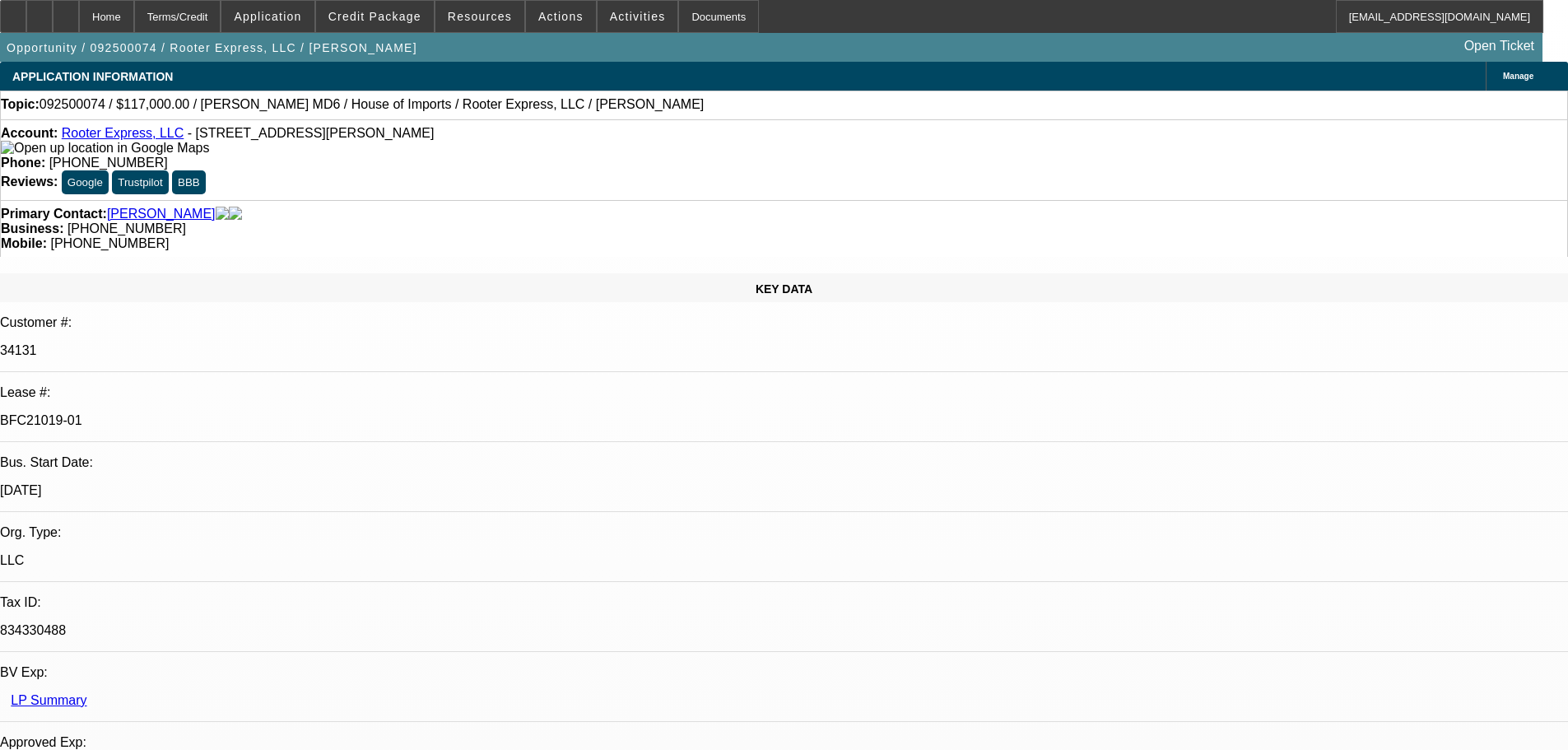
select select "0"
select select "2"
select select "0"
select select "6"
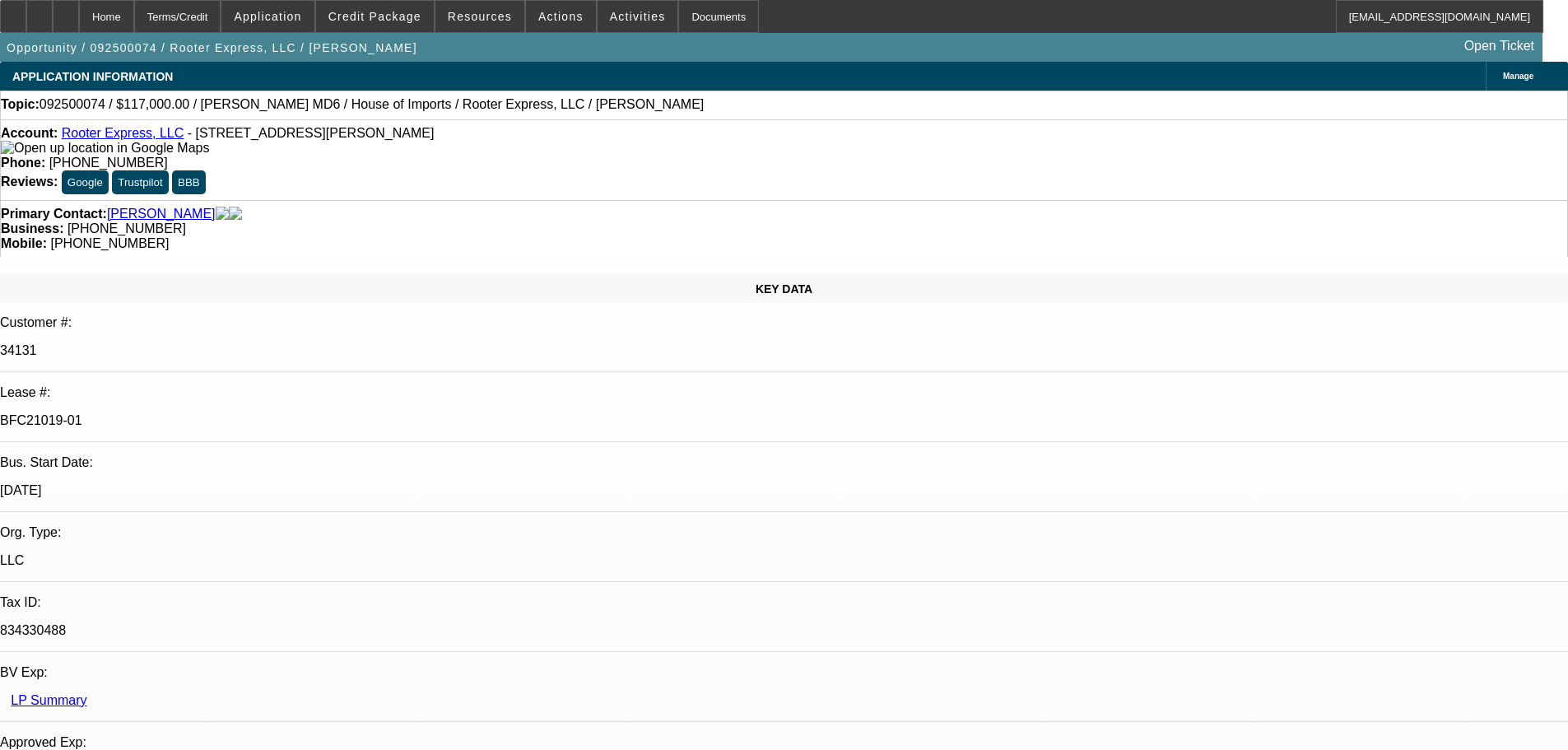
select select "0"
select select "2"
select select "0"
select select "6"
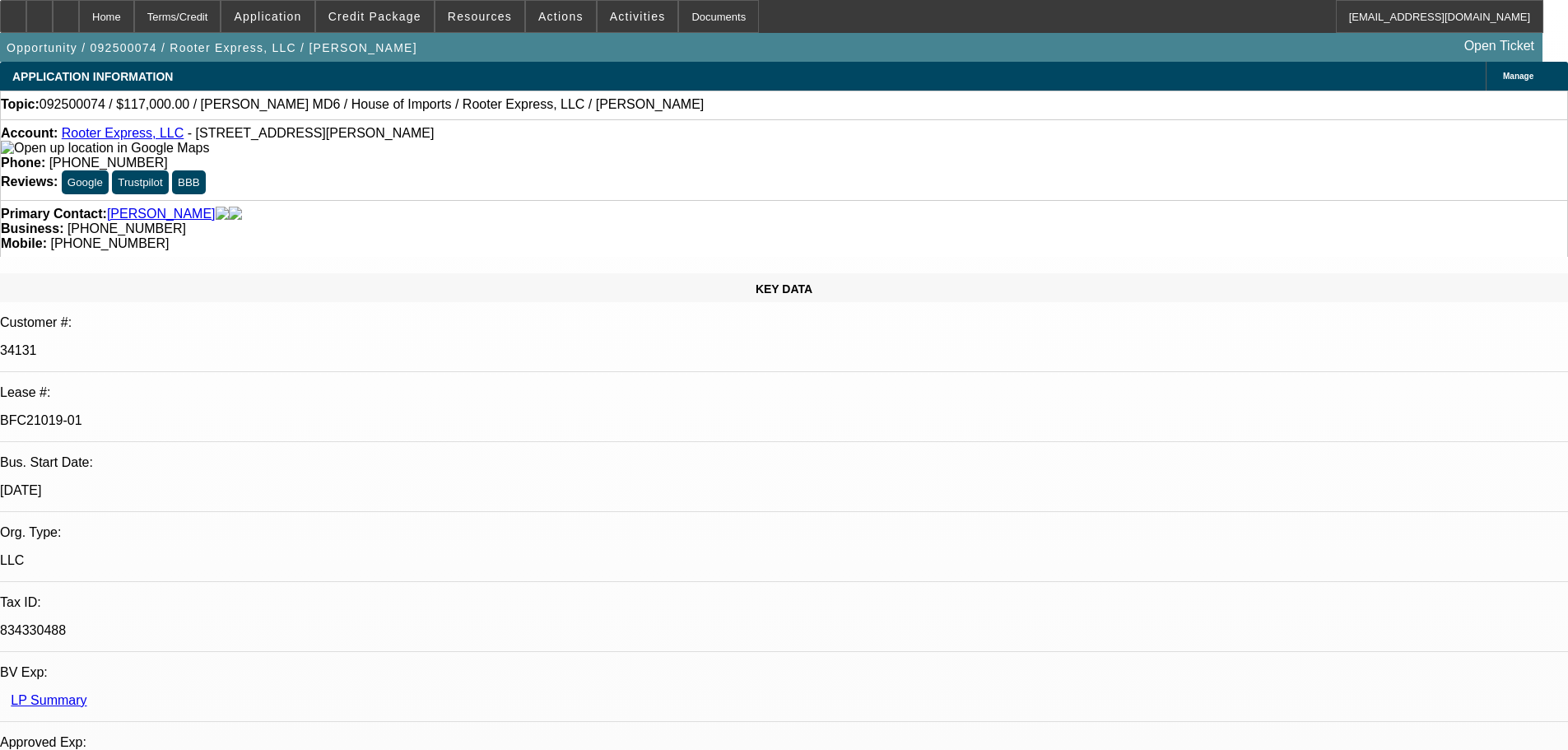
select select "0.1"
select select "0"
select select "2"
select select "0"
select select "6"
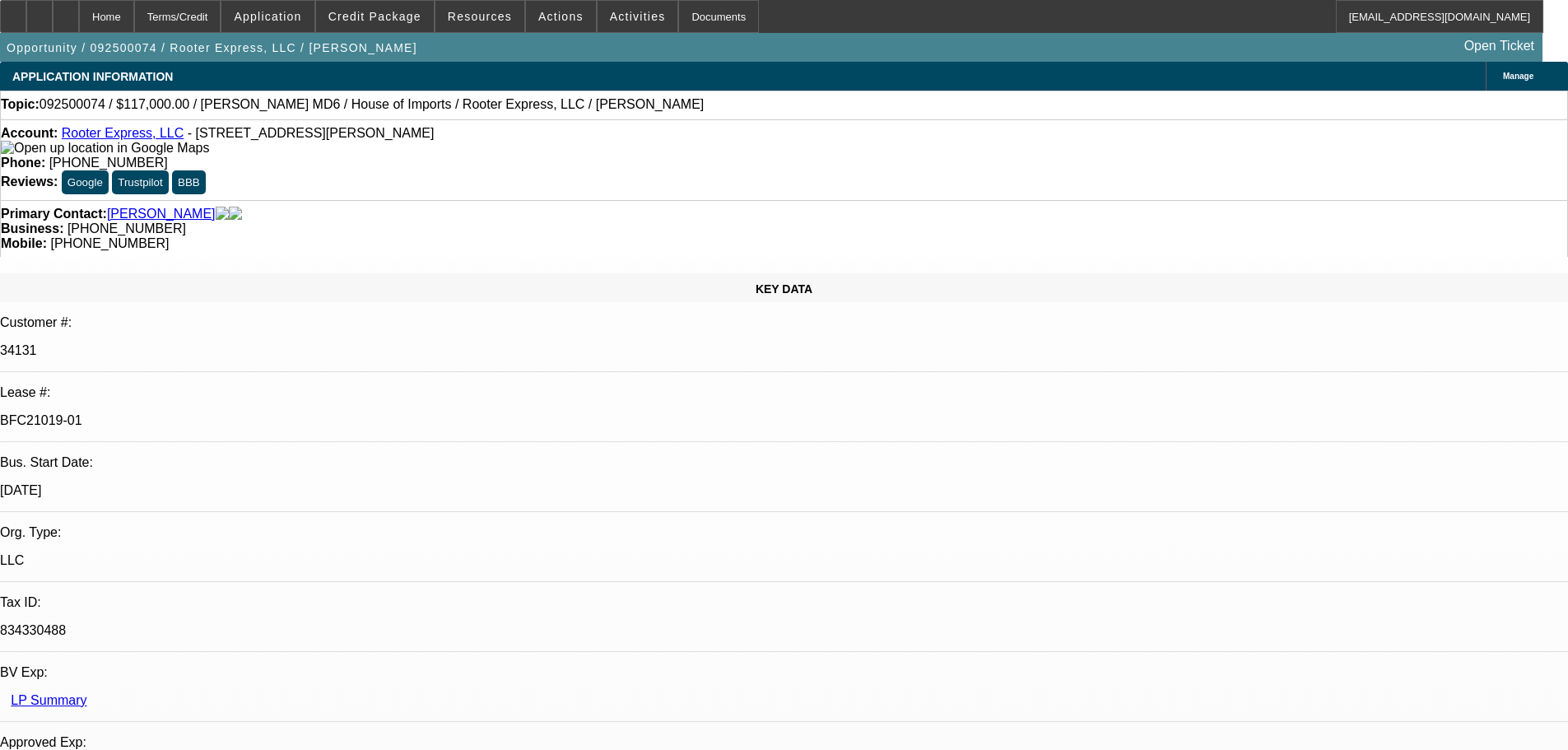
select select "0"
select select "3"
select select "0"
select select "6"
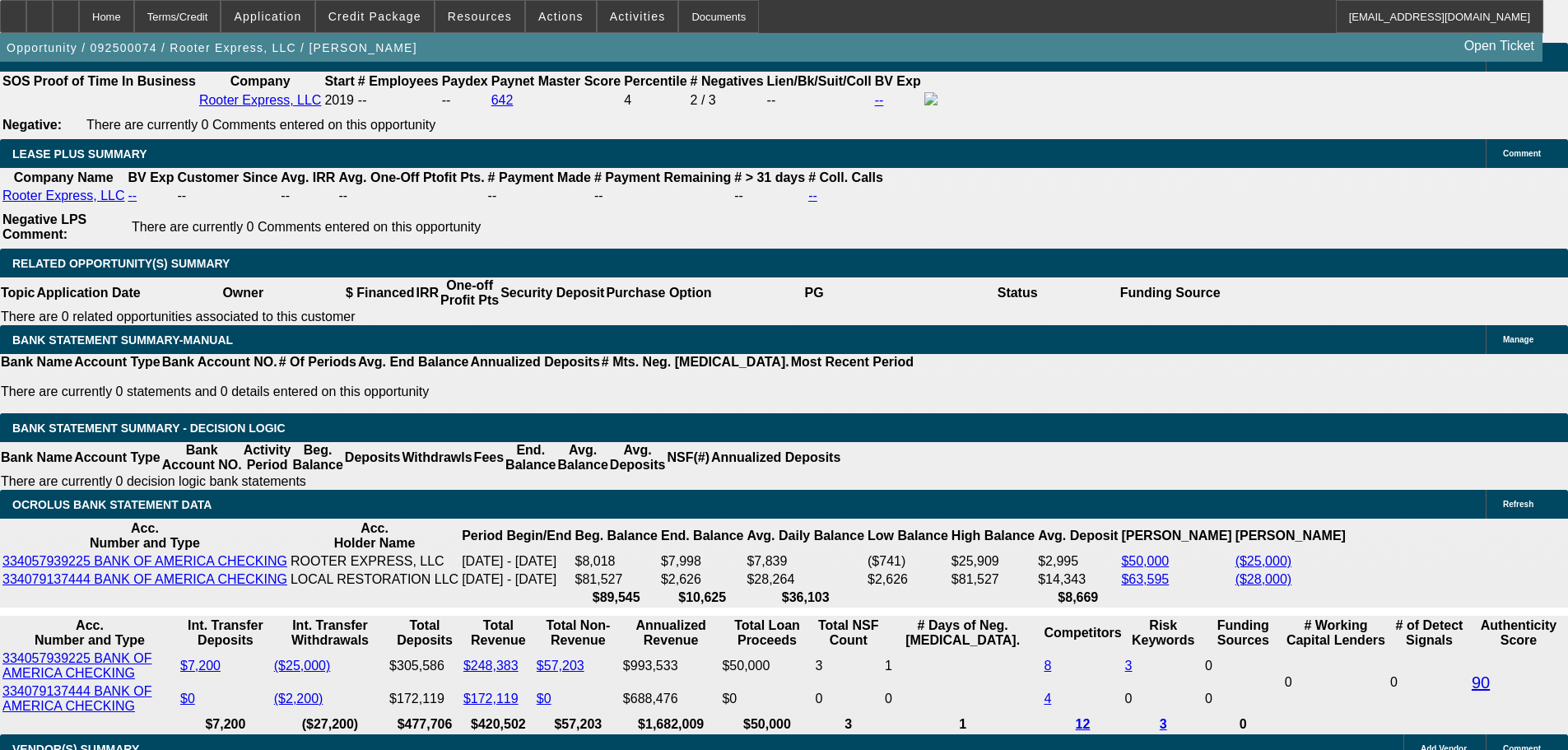
scroll to position [120, 0]
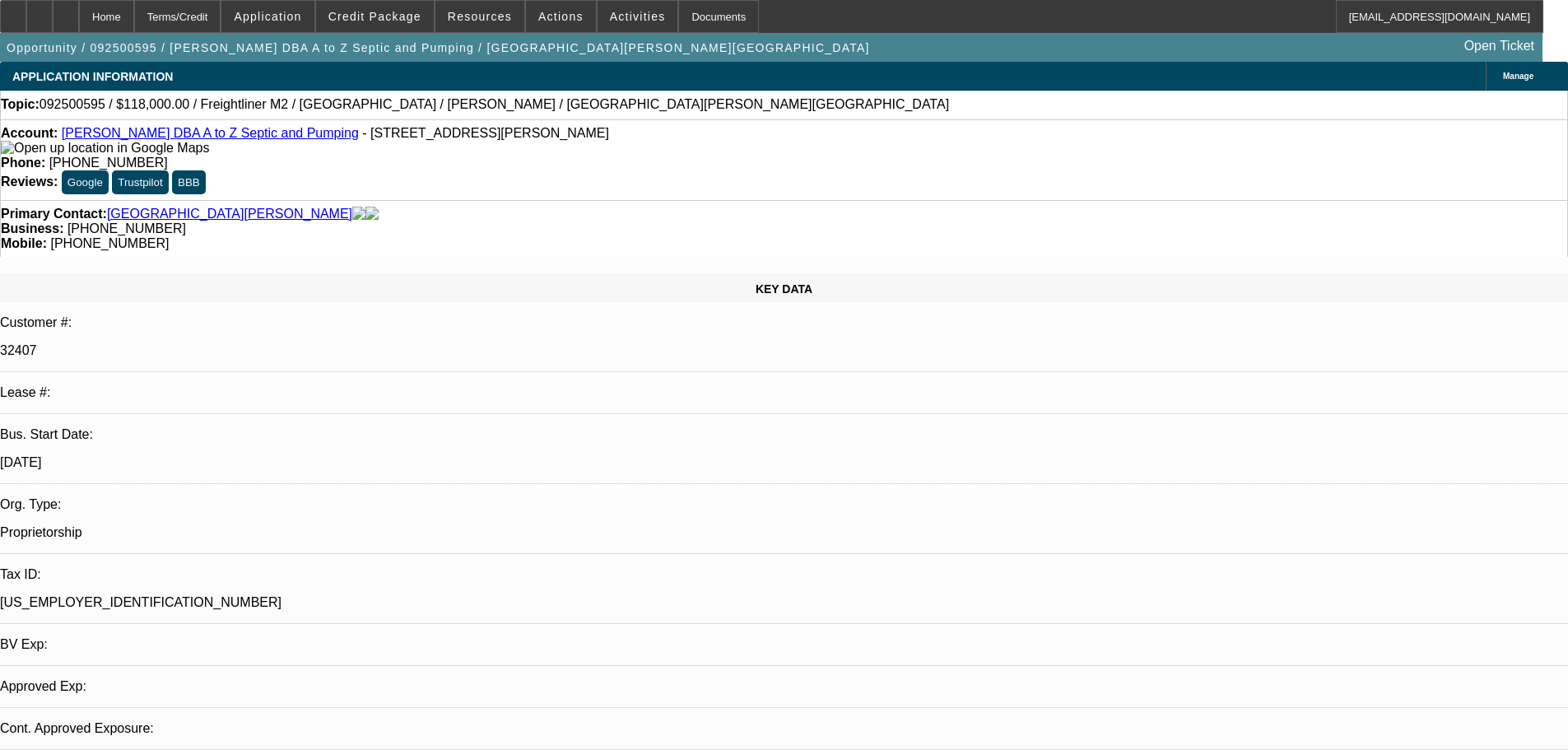
select select "0"
select select "2"
select select "0"
select select "6"
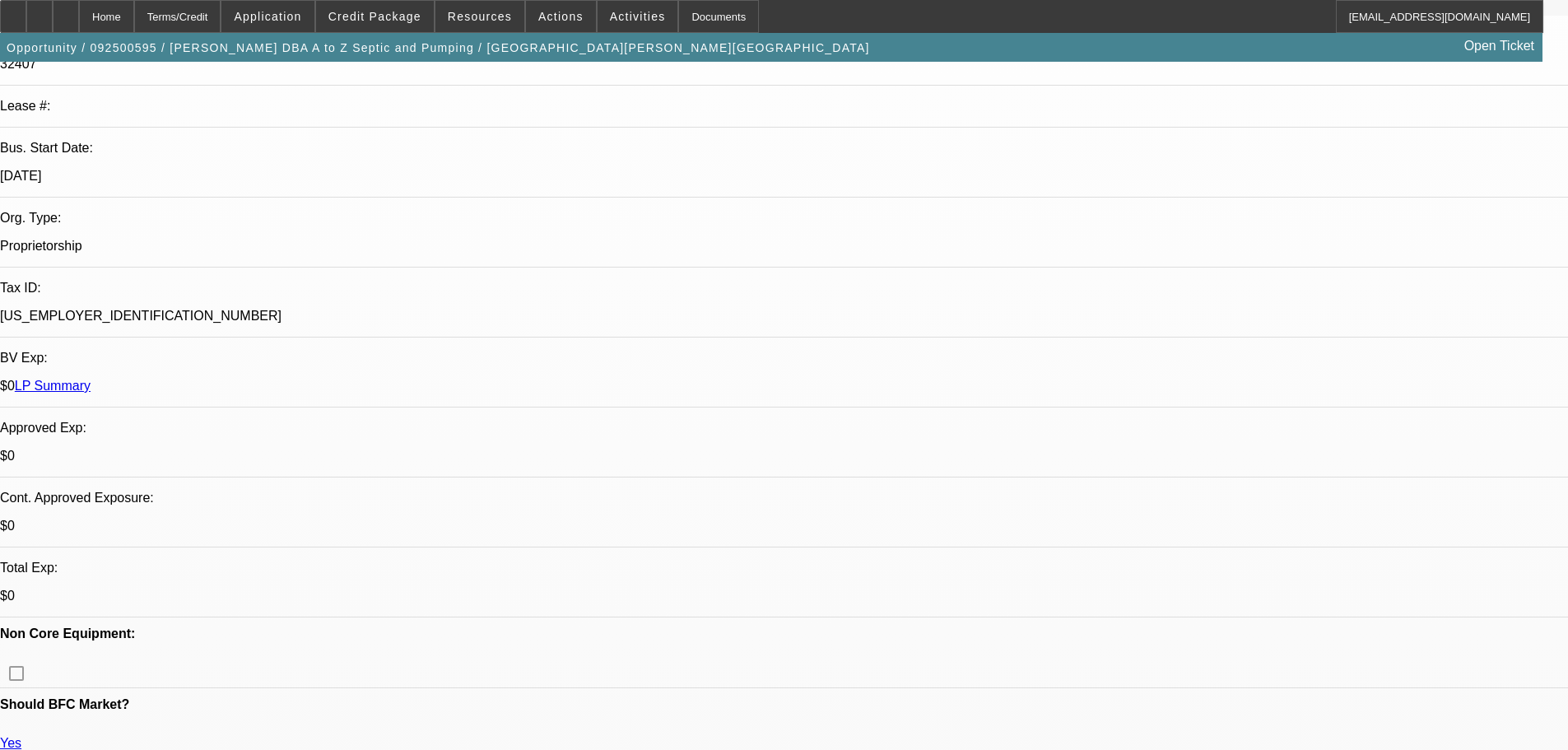
drag, startPoint x: 715, startPoint y: 306, endPoint x: 759, endPoint y: 433, distance: 134.4
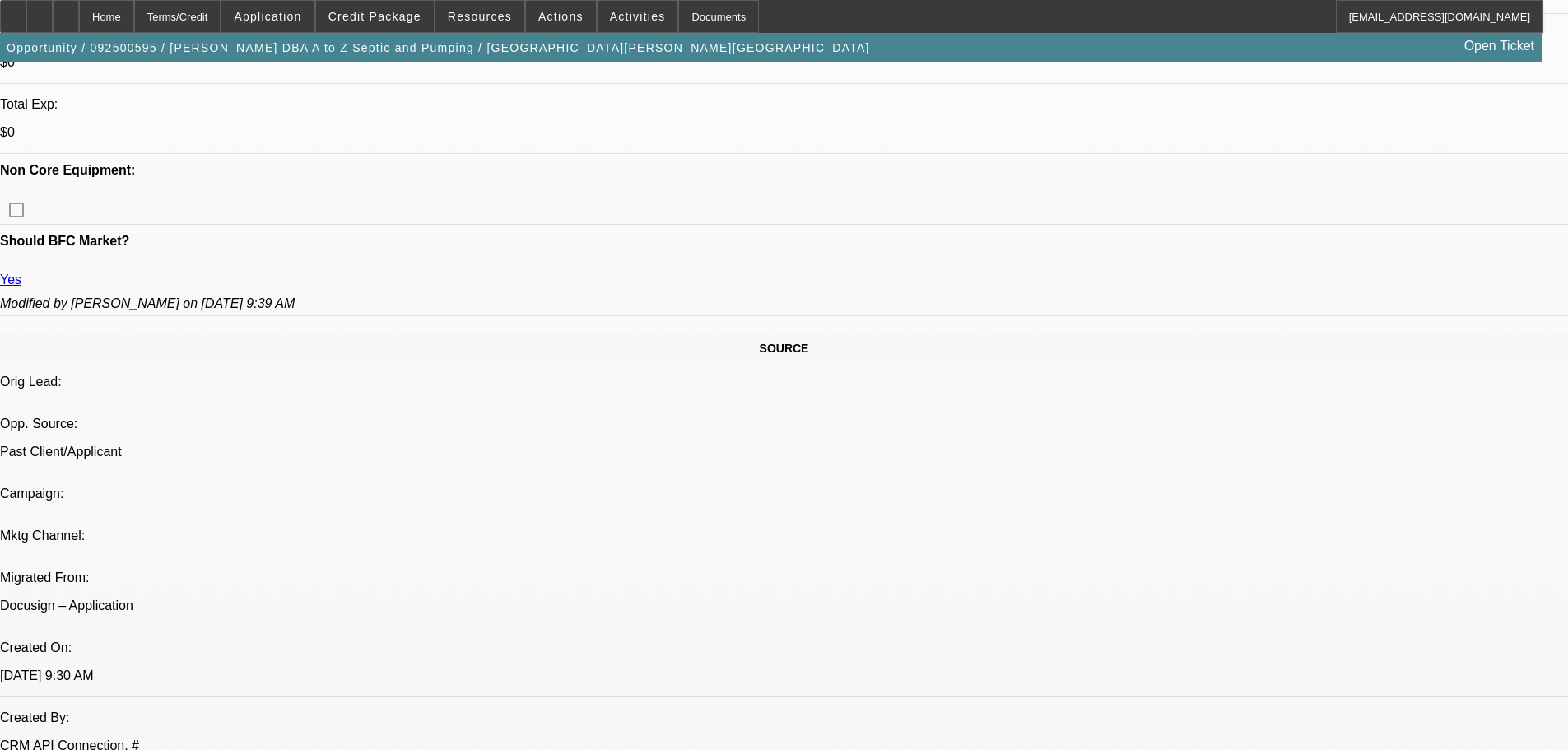
scroll to position [808, 0]
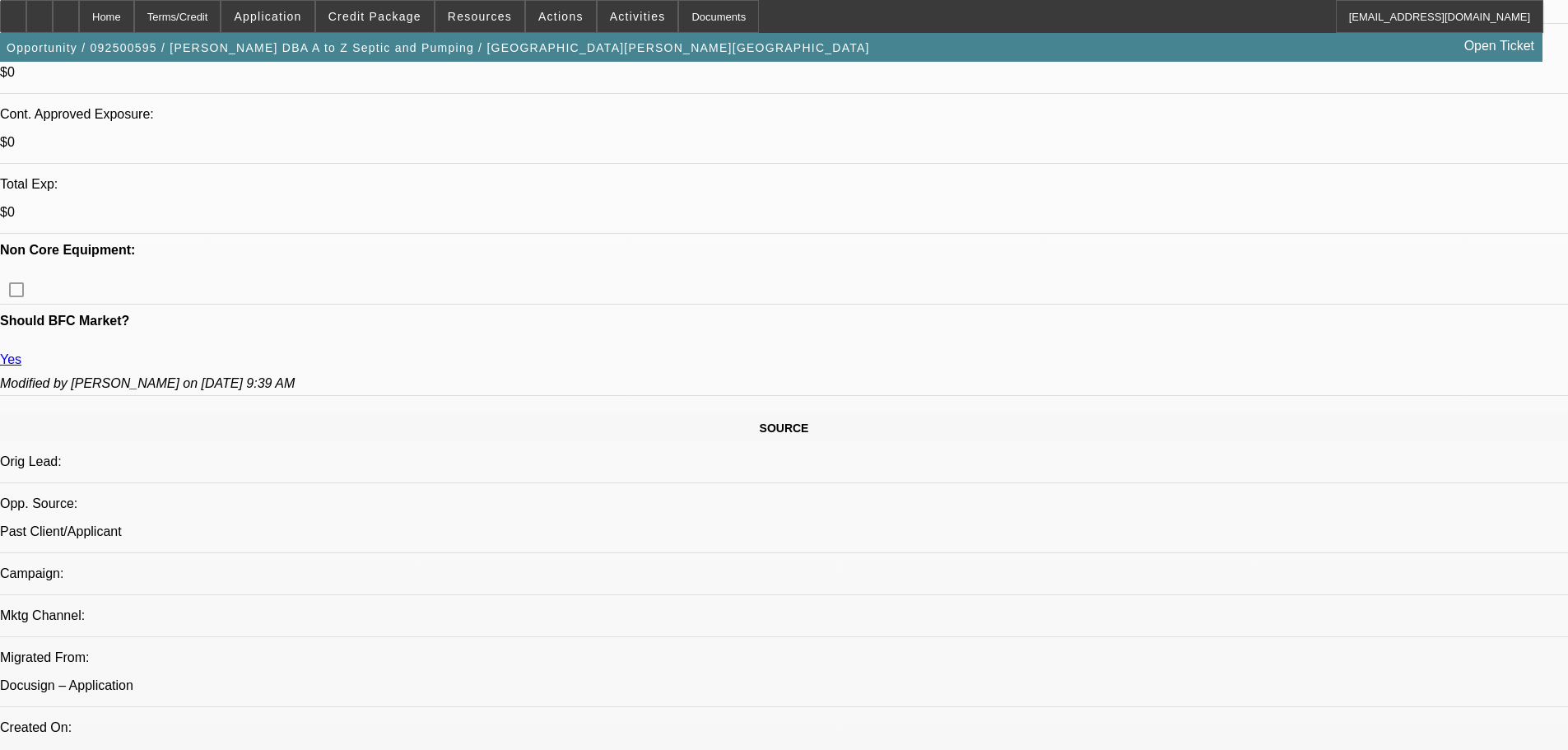
drag, startPoint x: 502, startPoint y: 249, endPoint x: 492, endPoint y: 172, distance: 77.6
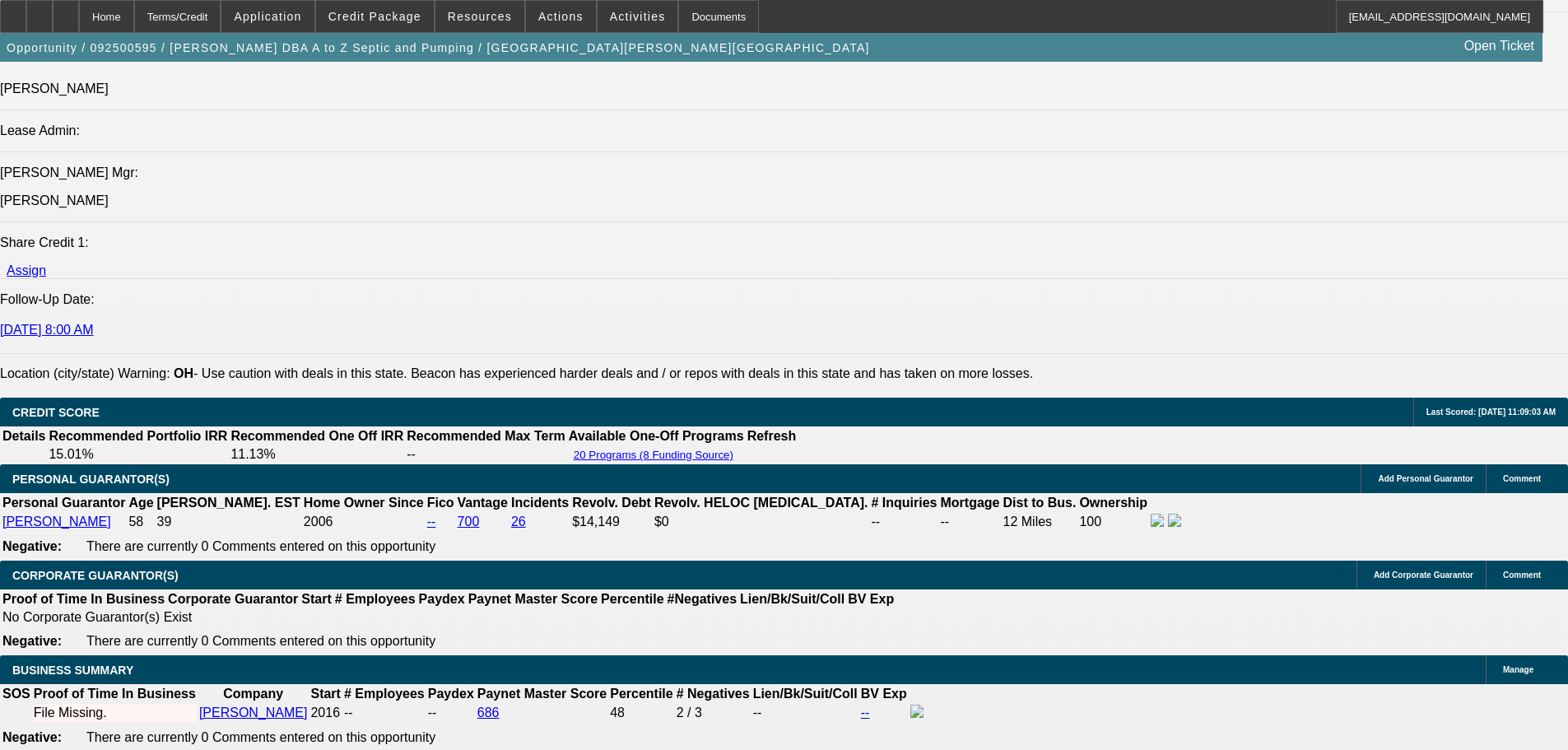
scroll to position [2905, 0]
